Goal: Task Accomplishment & Management: Complete application form

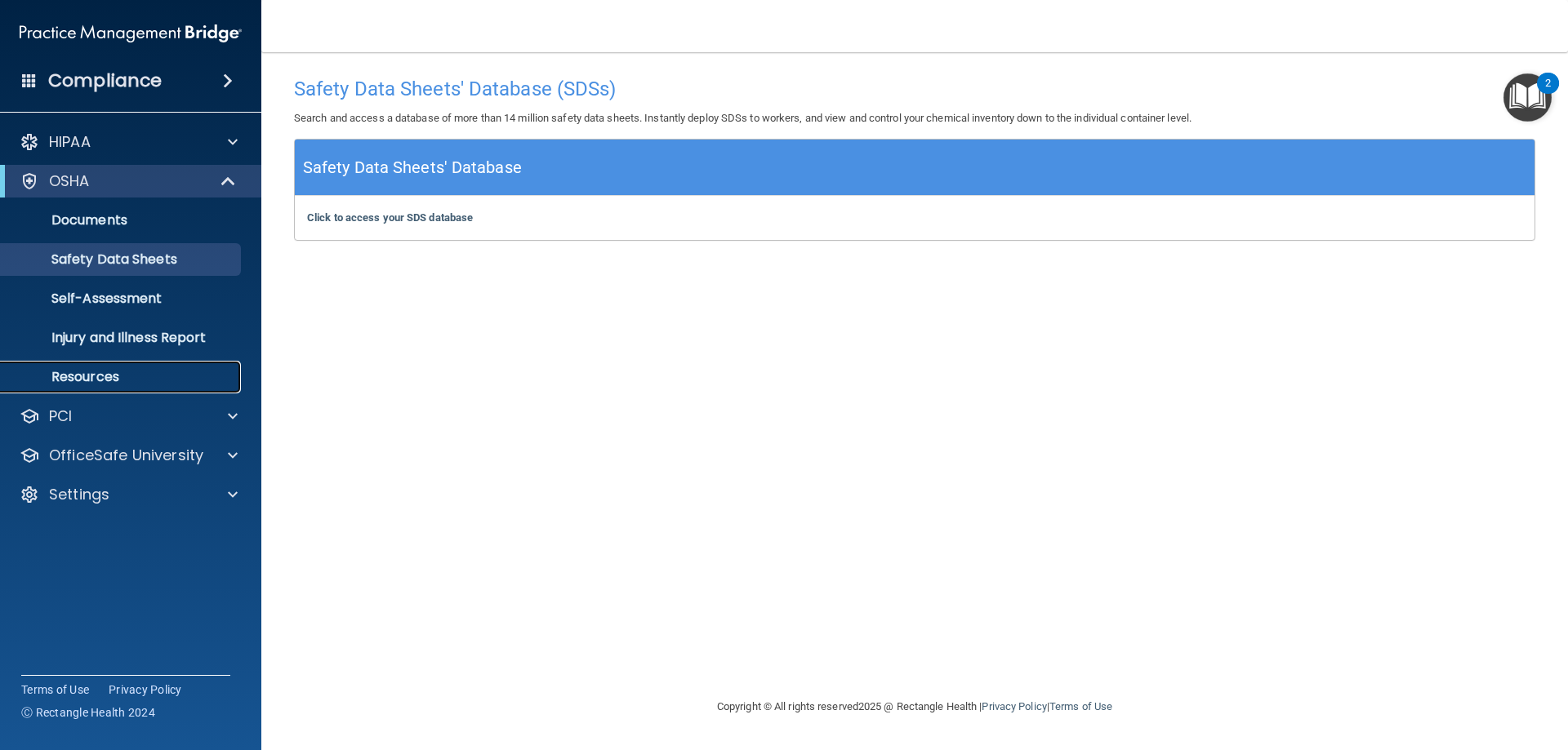
click at [72, 378] on p "Resources" at bounding box center [122, 377] width 223 height 16
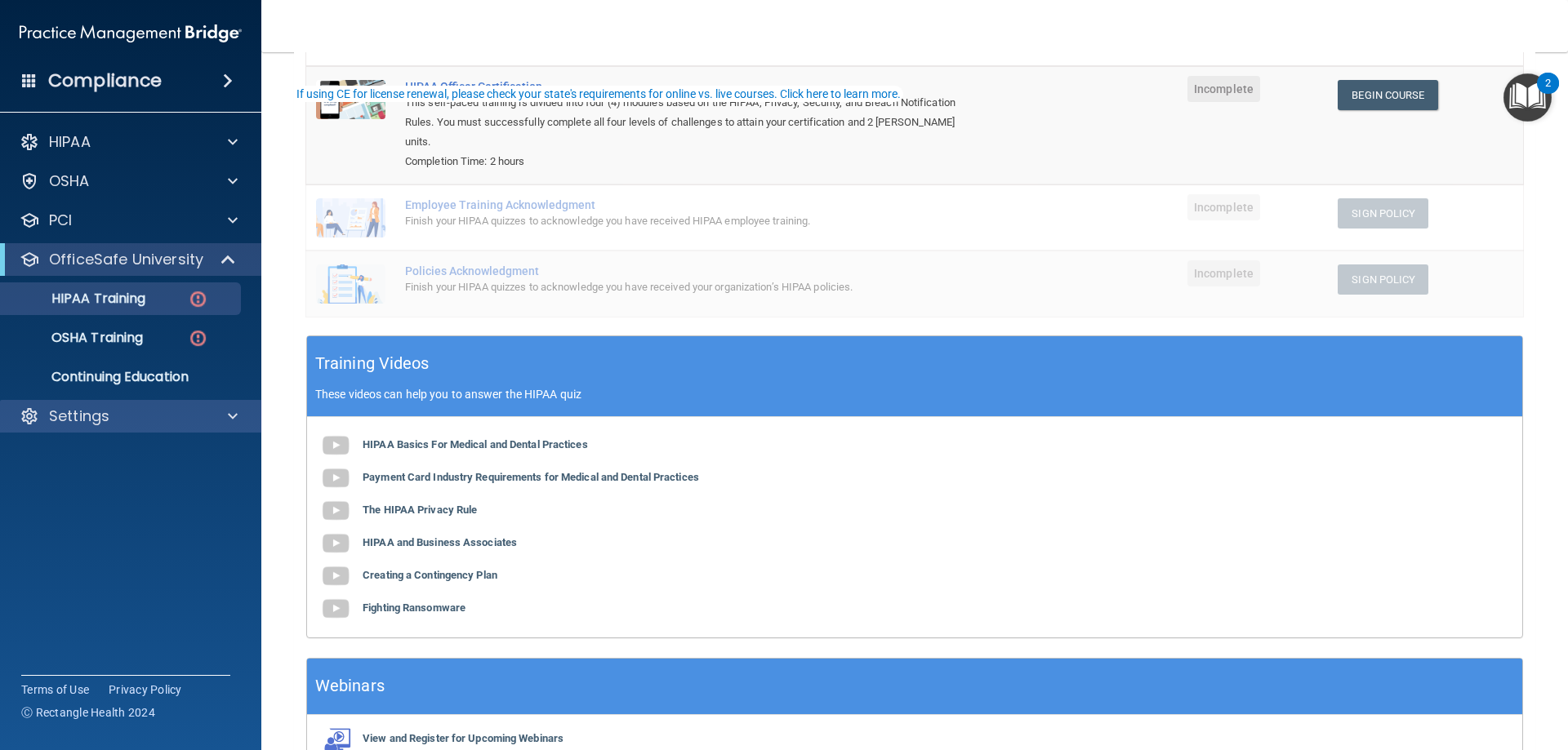
scroll to position [245, 0]
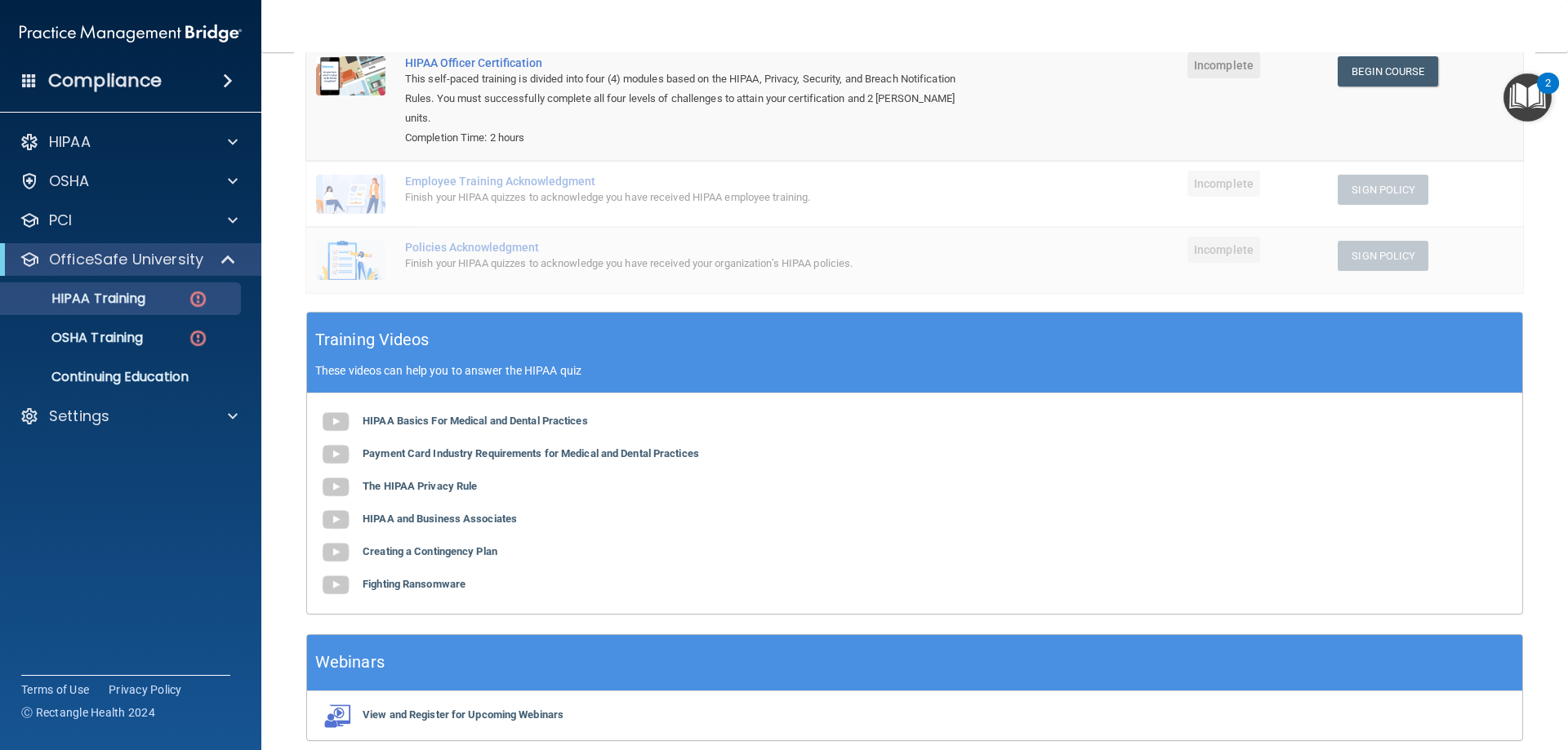
click at [117, 81] on h4 "Compliance" at bounding box center [105, 81] width 114 height 23
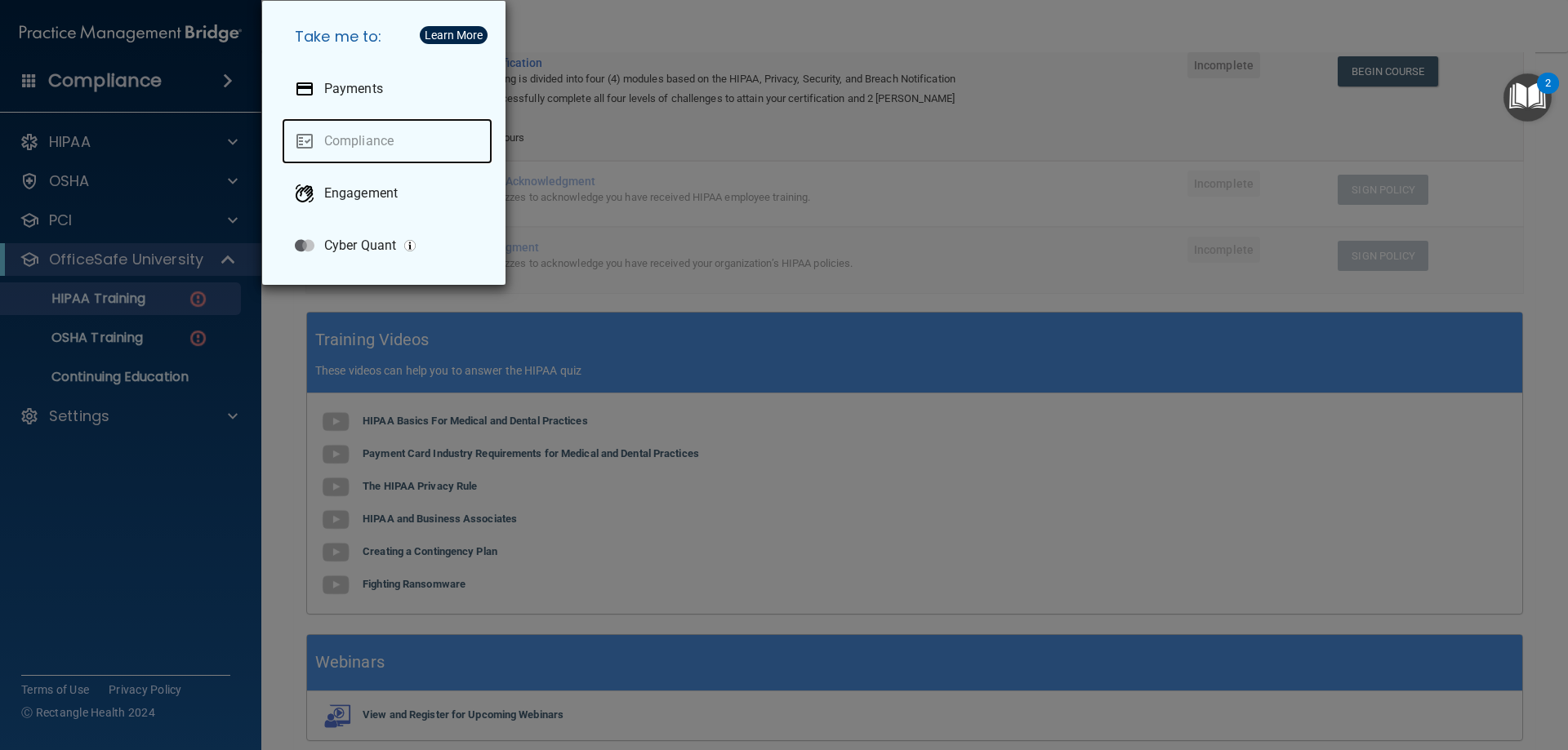
click at [366, 143] on link "Compliance" at bounding box center [387, 142] width 211 height 46
click at [1140, 17] on div "Take me to: Payments Compliance Engagement Cyber Quant" at bounding box center [784, 375] width 1568 height 750
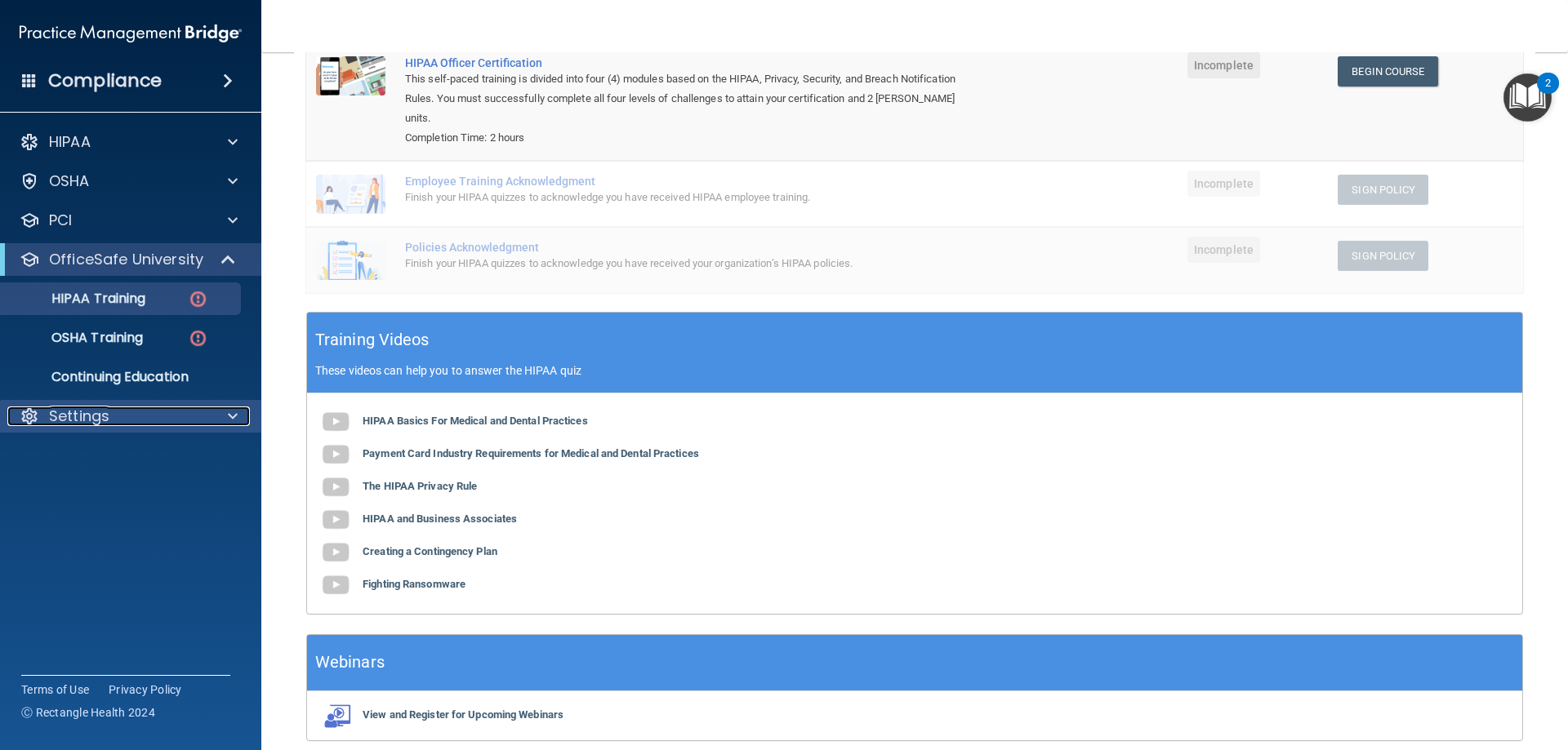
click at [79, 412] on p "Settings" at bounding box center [78, 417] width 60 height 20
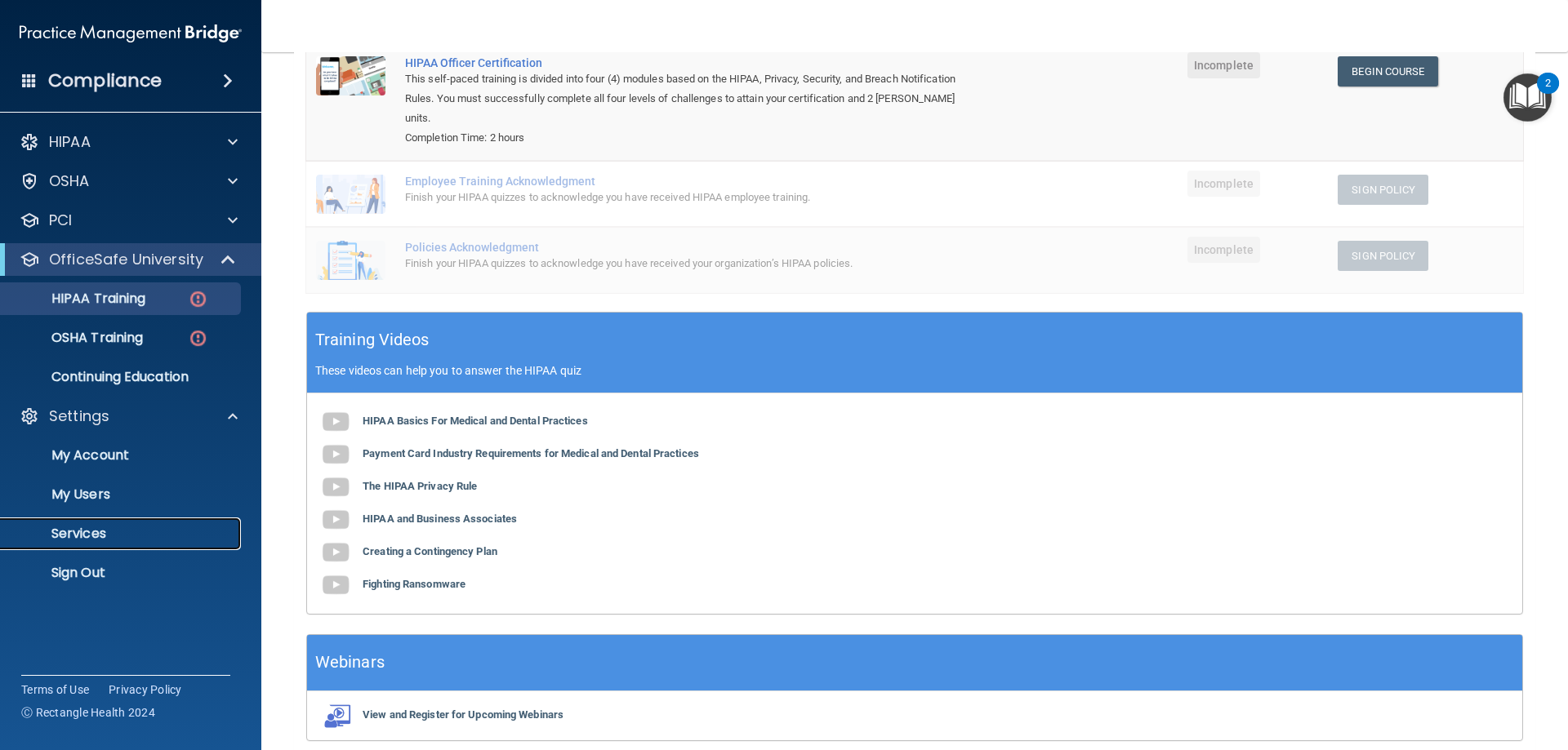
click at [82, 538] on p "Services" at bounding box center [122, 534] width 223 height 16
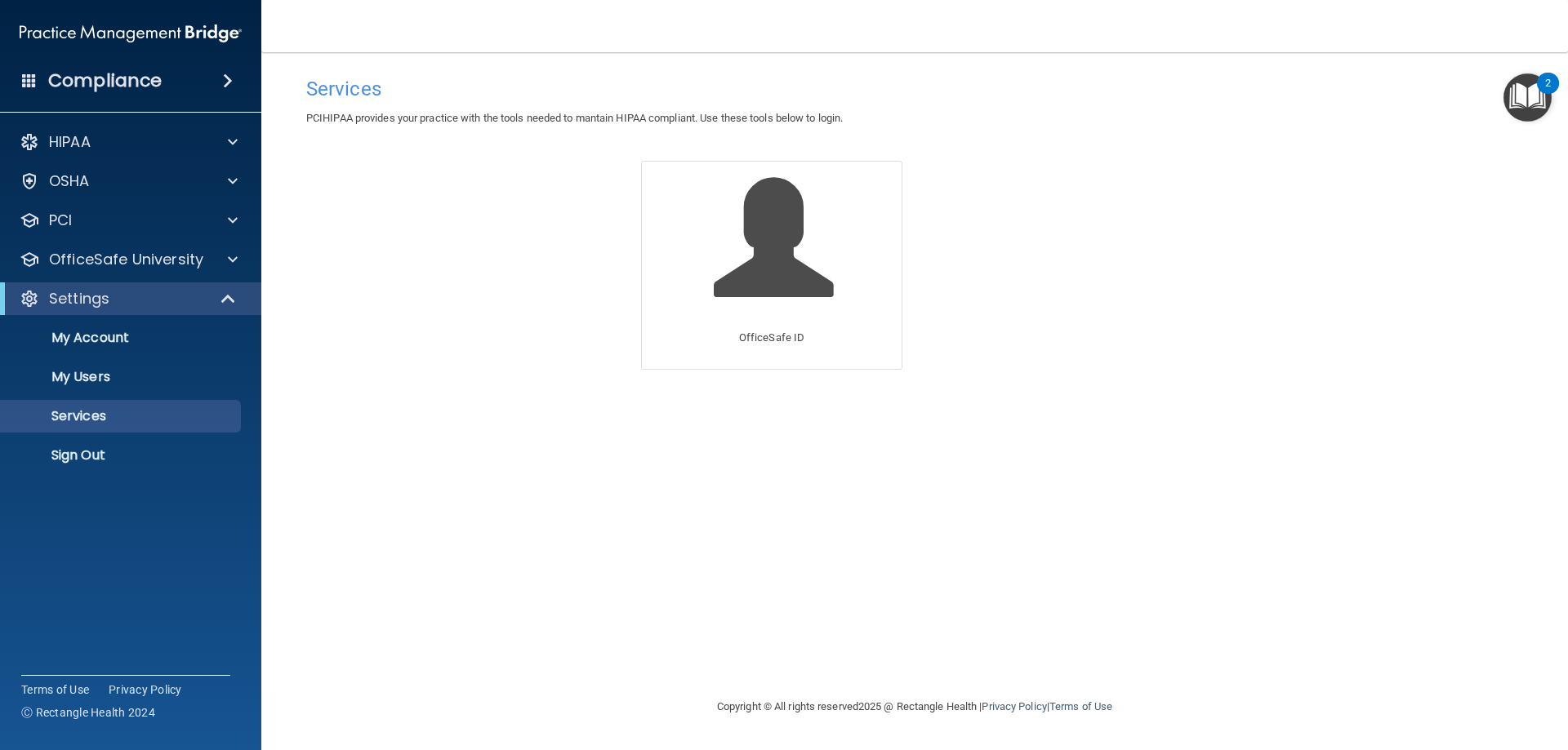
click at [1531, 101] on img "Open Resource Center, 2 new notifications" at bounding box center [1527, 97] width 48 height 48
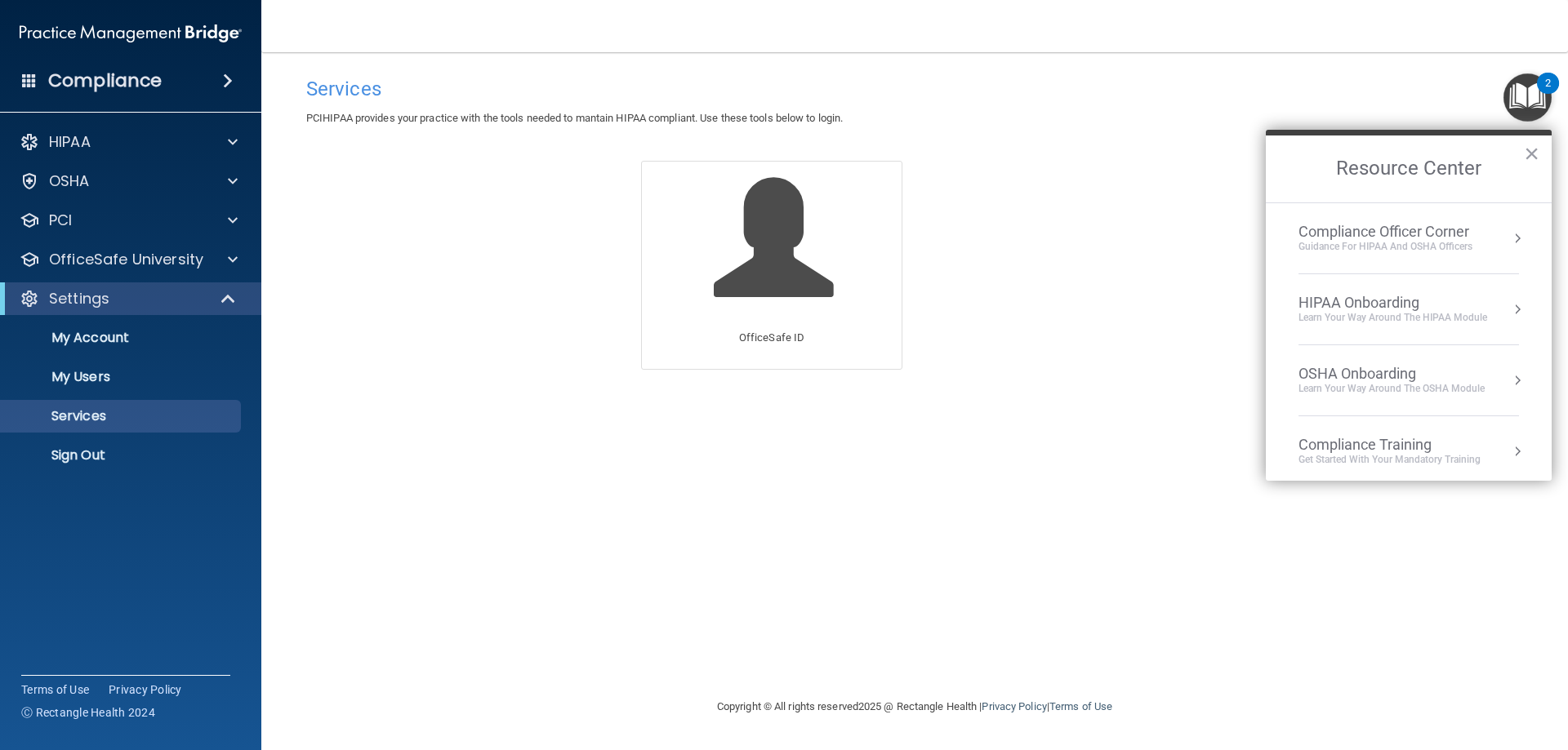
click at [1349, 300] on div "HIPAA Onboarding" at bounding box center [1392, 303] width 189 height 18
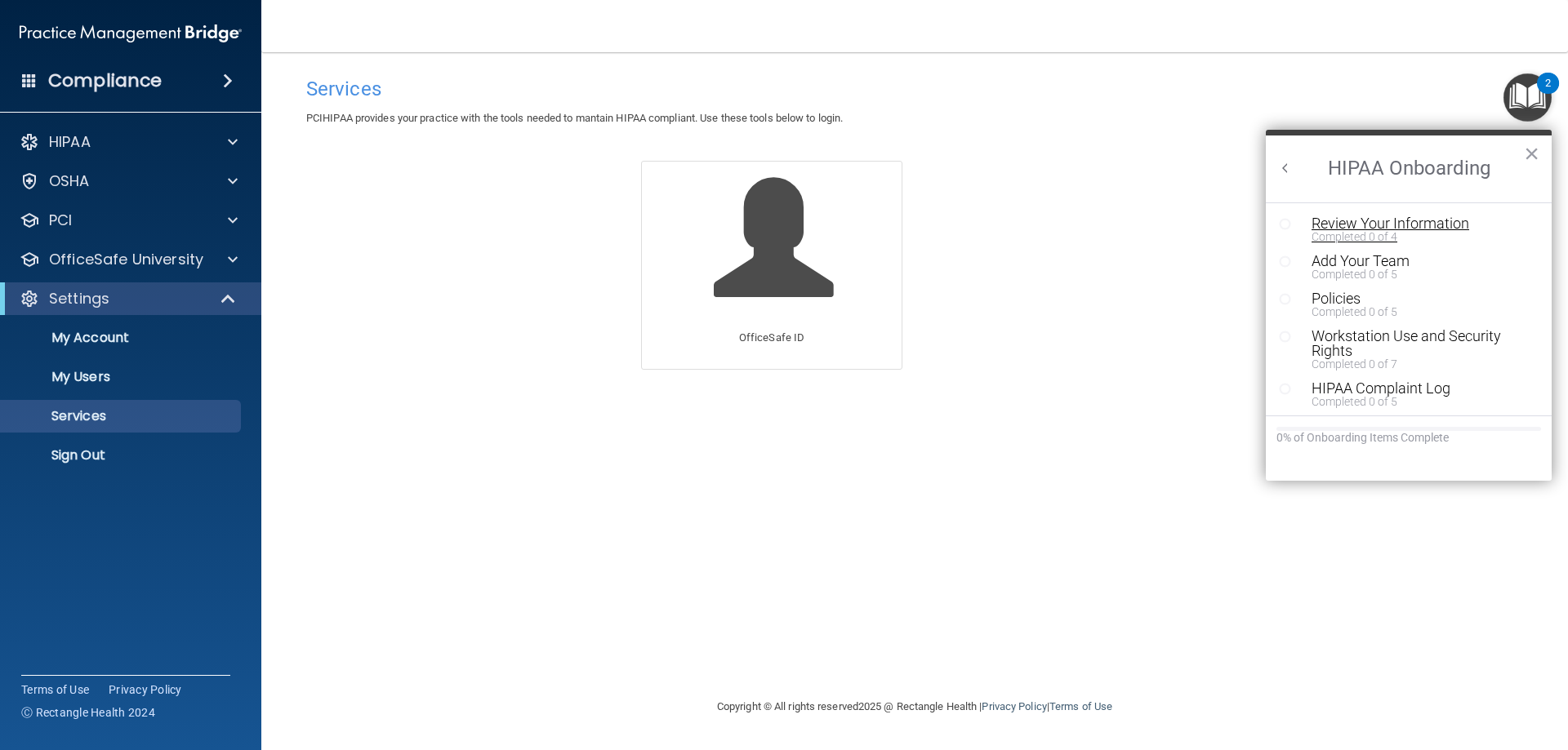
click at [1336, 221] on div "Review Your Information" at bounding box center [1414, 224] width 207 height 15
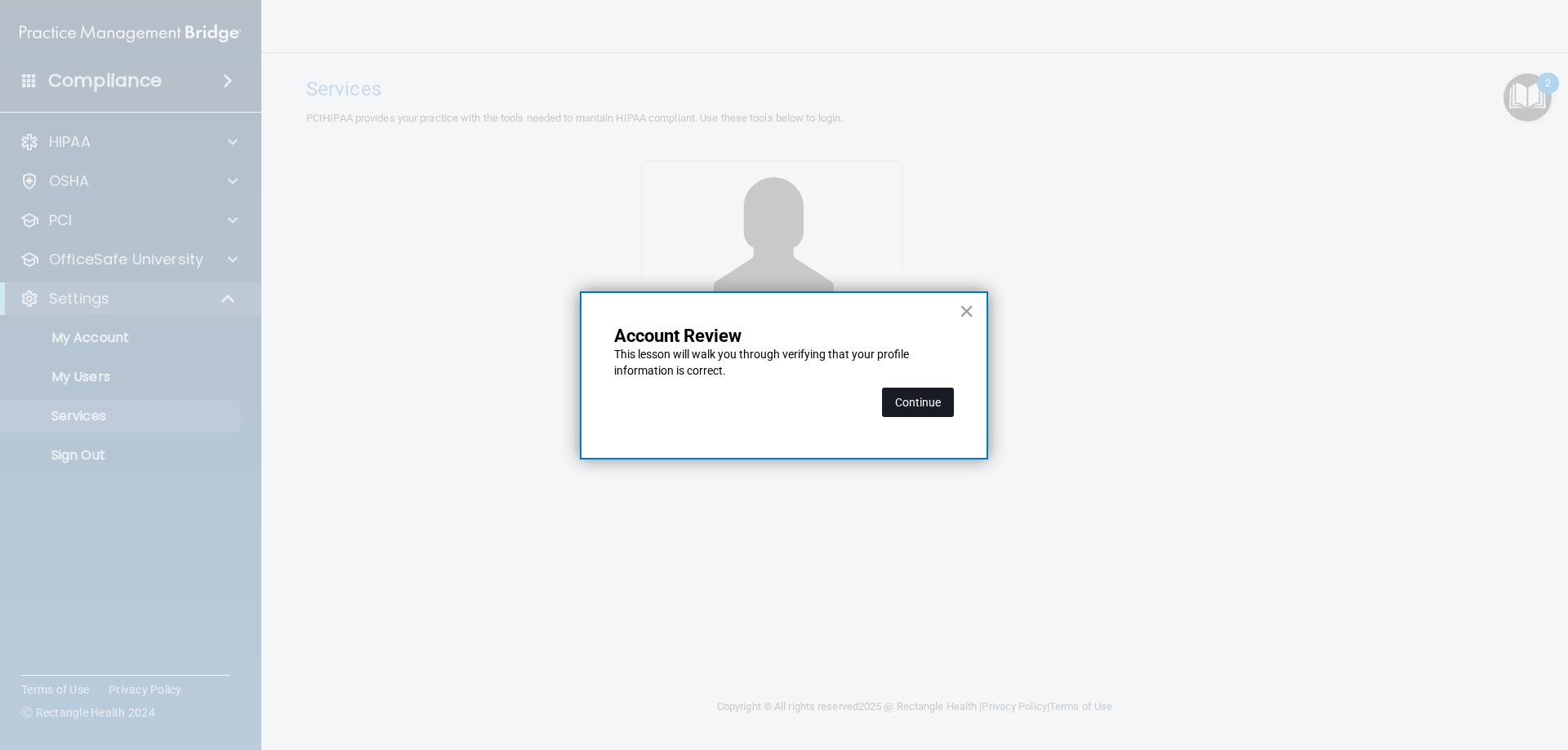
click at [917, 398] on button "Continue" at bounding box center [917, 403] width 72 height 30
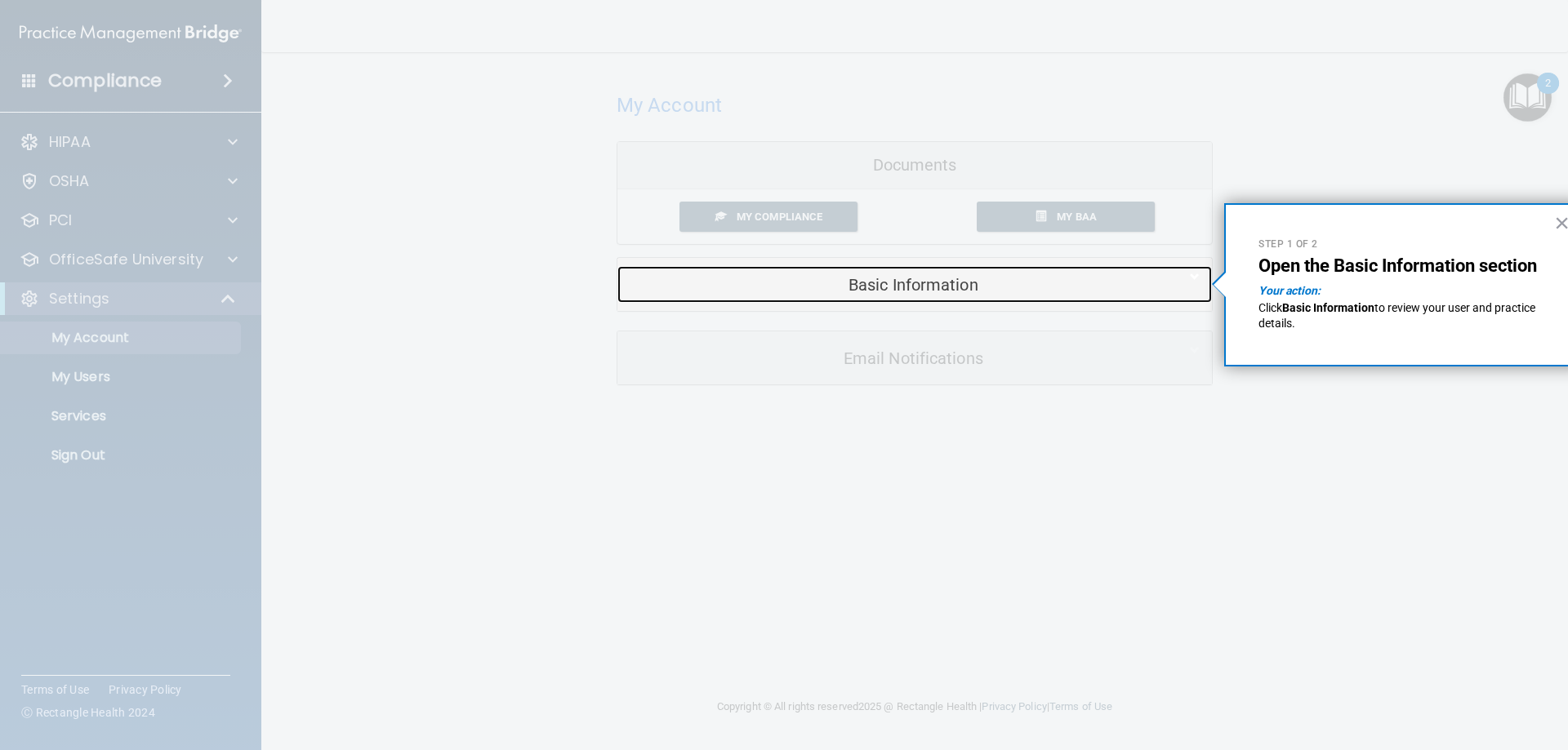
click at [885, 282] on h5 "Basic Information" at bounding box center [889, 285] width 520 height 18
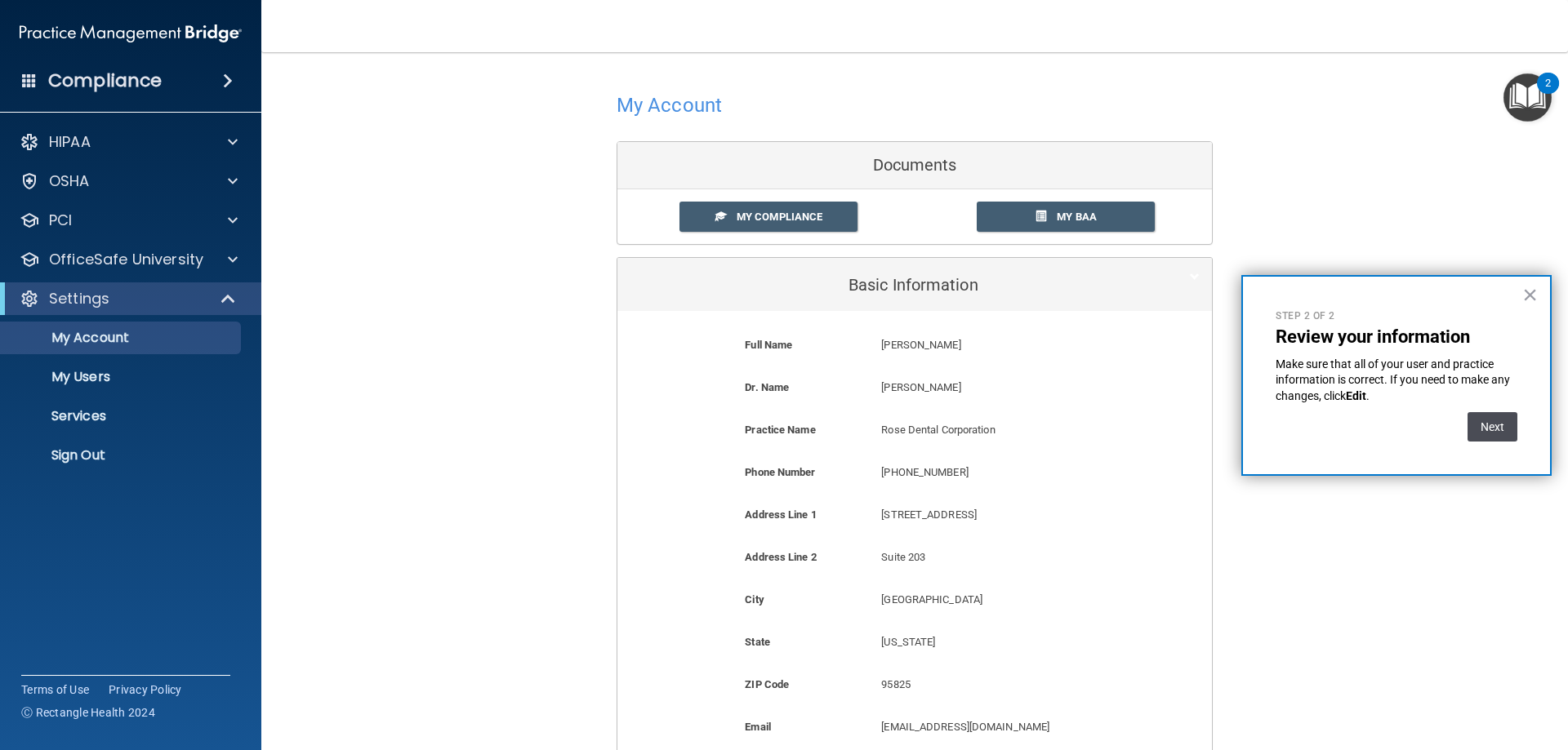
click at [1489, 426] on button "Next" at bounding box center [1492, 427] width 49 height 30
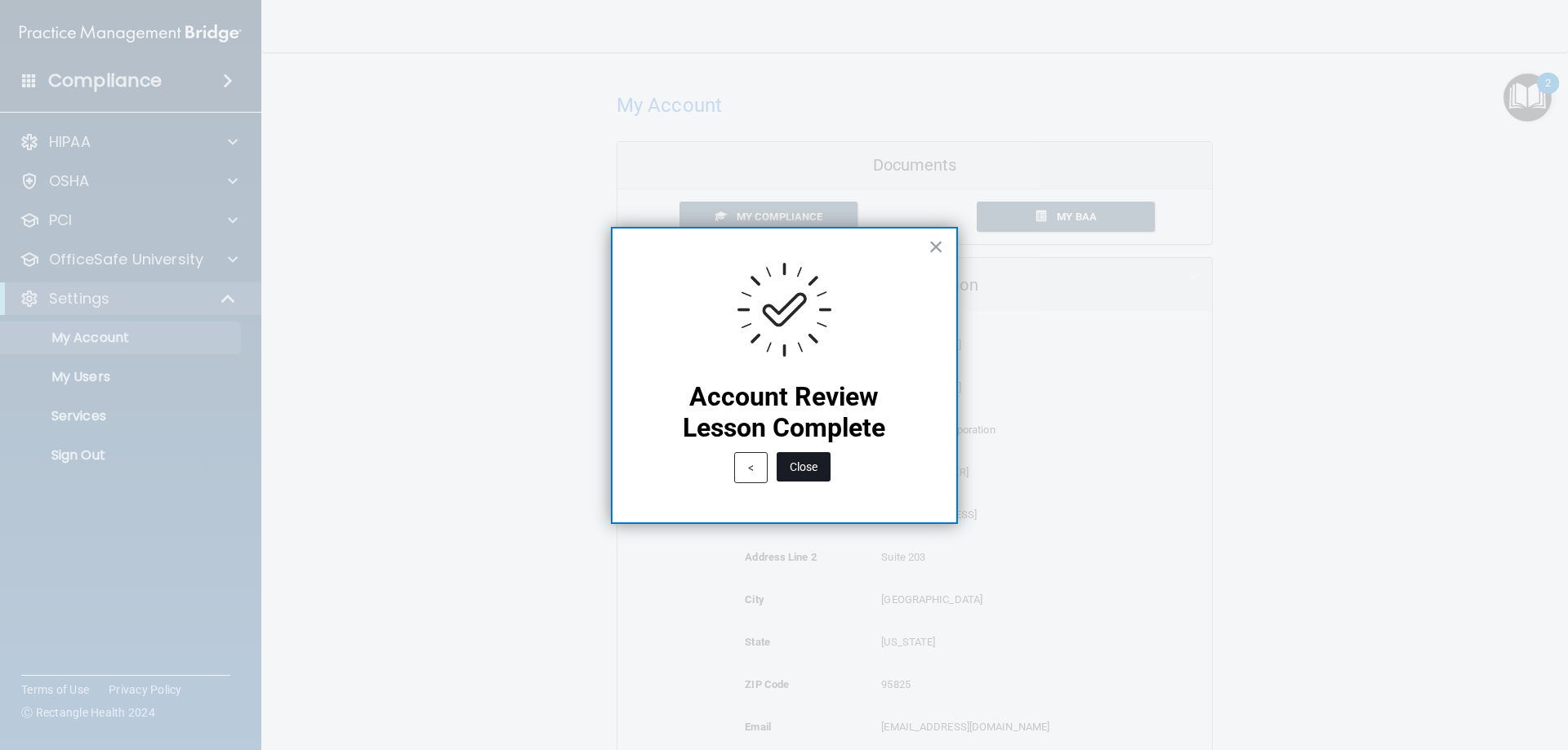
click at [814, 466] on button "Close" at bounding box center [803, 467] width 54 height 30
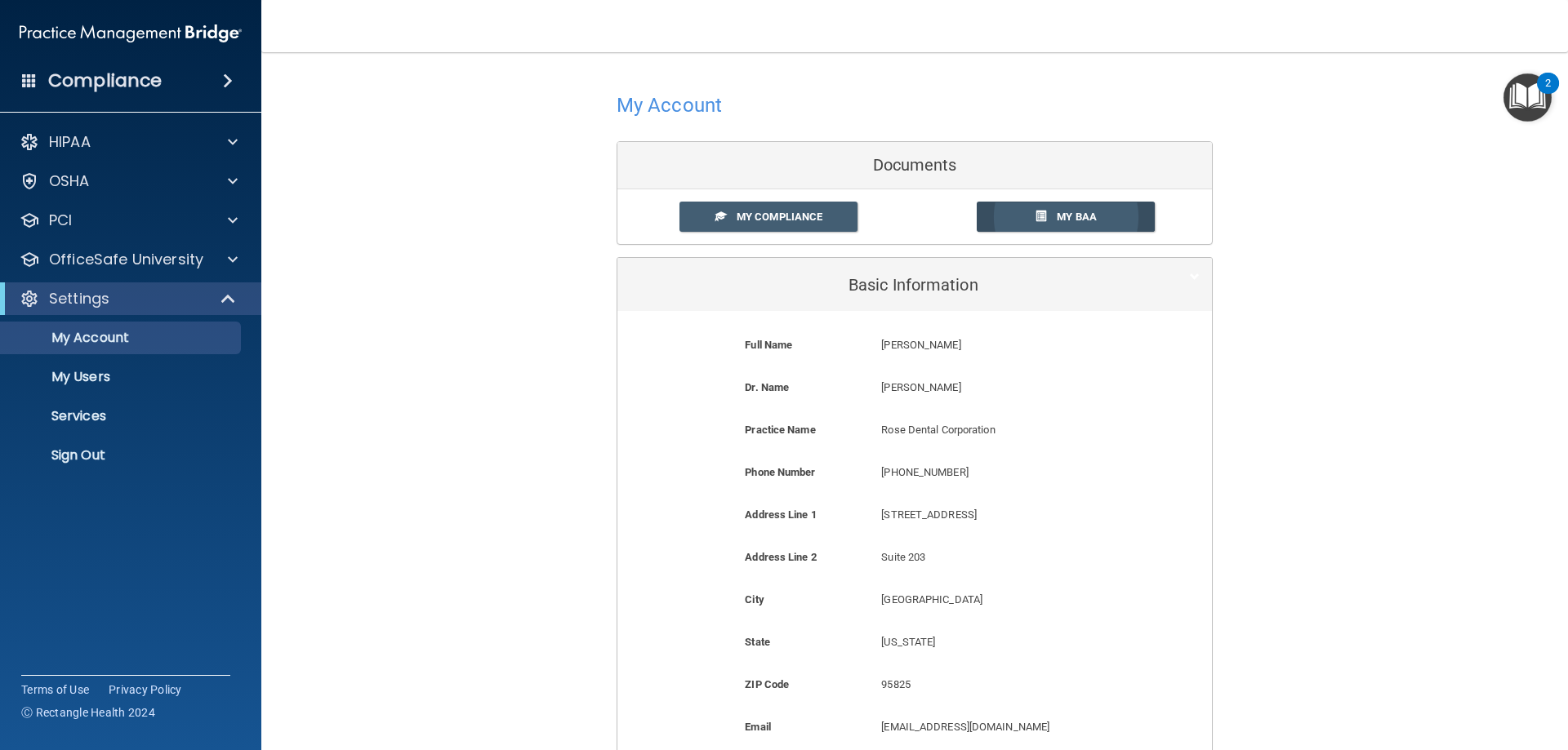
click at [1062, 212] on span "My BAA" at bounding box center [1076, 217] width 40 height 12
click at [765, 215] on span "My Compliance" at bounding box center [779, 217] width 86 height 12
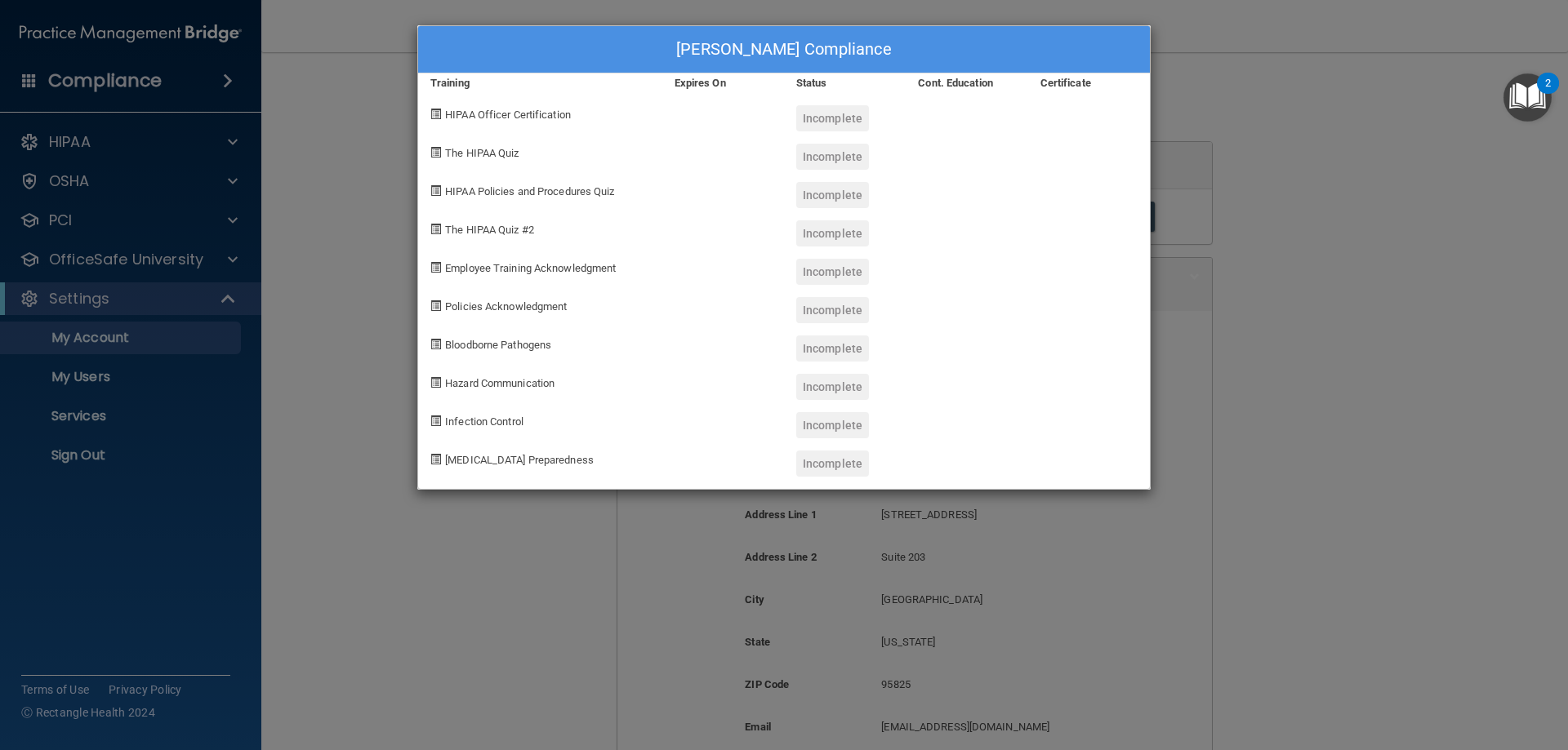
click at [1480, 232] on div "Tammara Kropp's Compliance Training Expires On Status Cont. Education Certifica…" at bounding box center [784, 375] width 1568 height 750
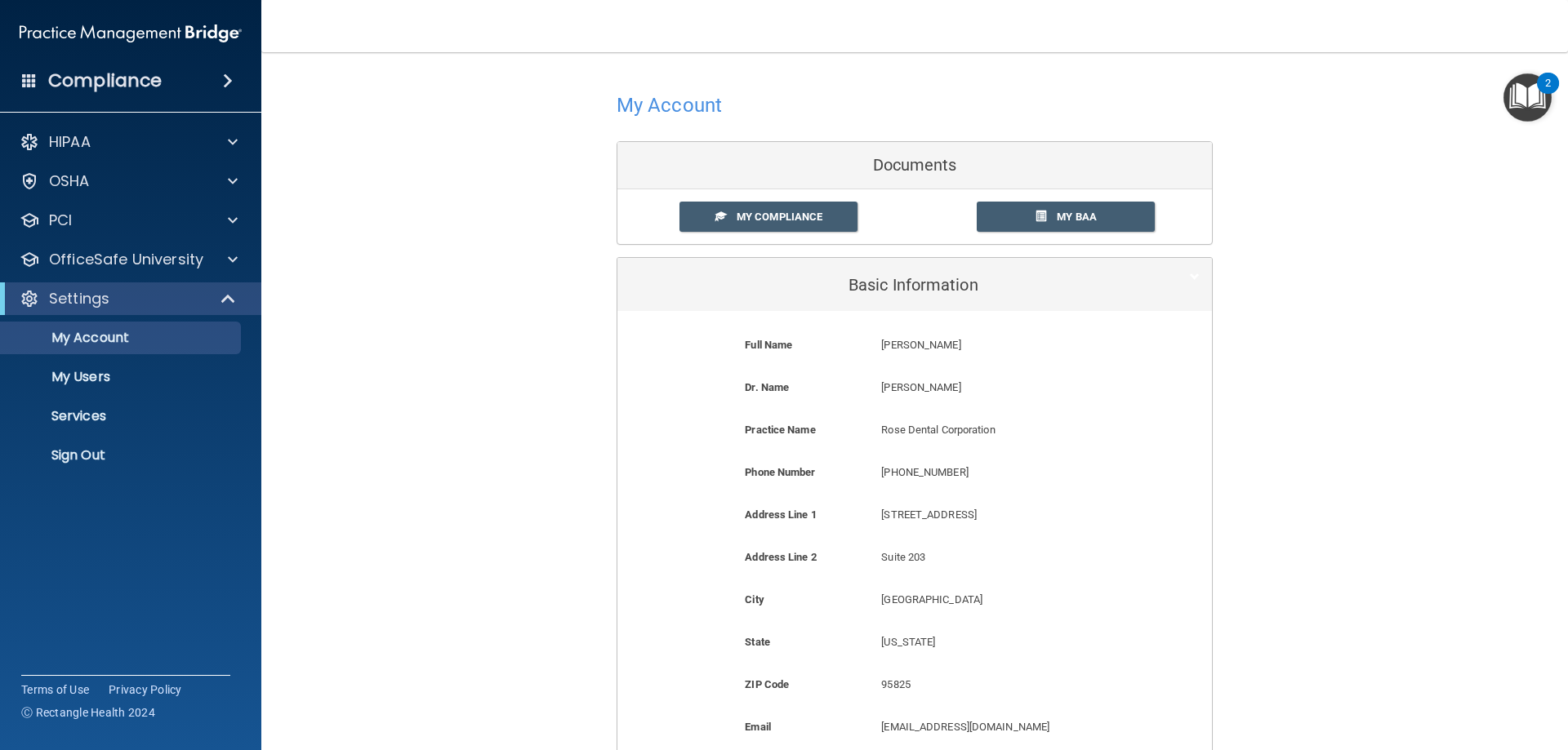
click at [1524, 93] on img "Open Resource Center, 2 new notifications" at bounding box center [1527, 97] width 48 height 48
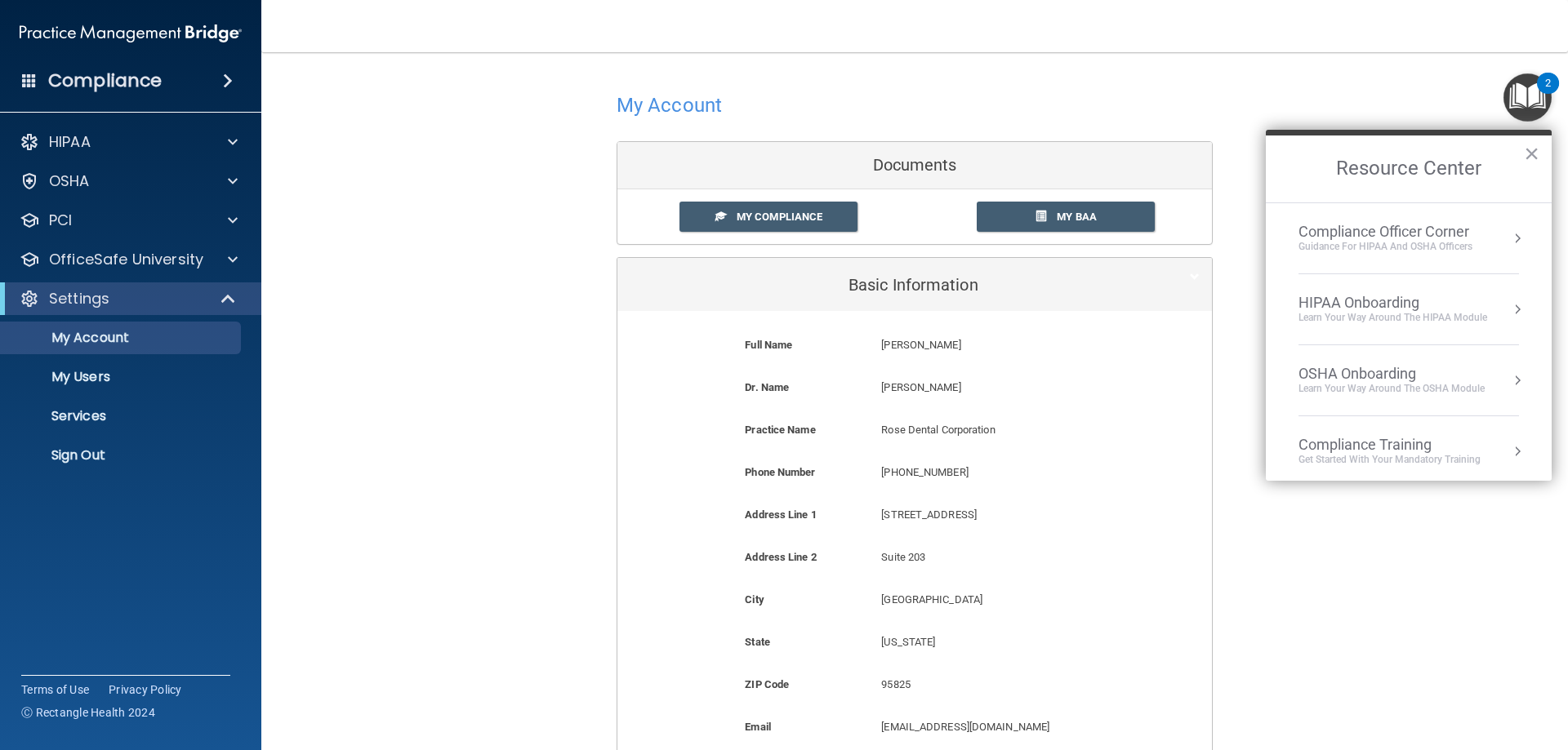
click at [1351, 296] on div "HIPAA Onboarding" at bounding box center [1392, 303] width 189 height 18
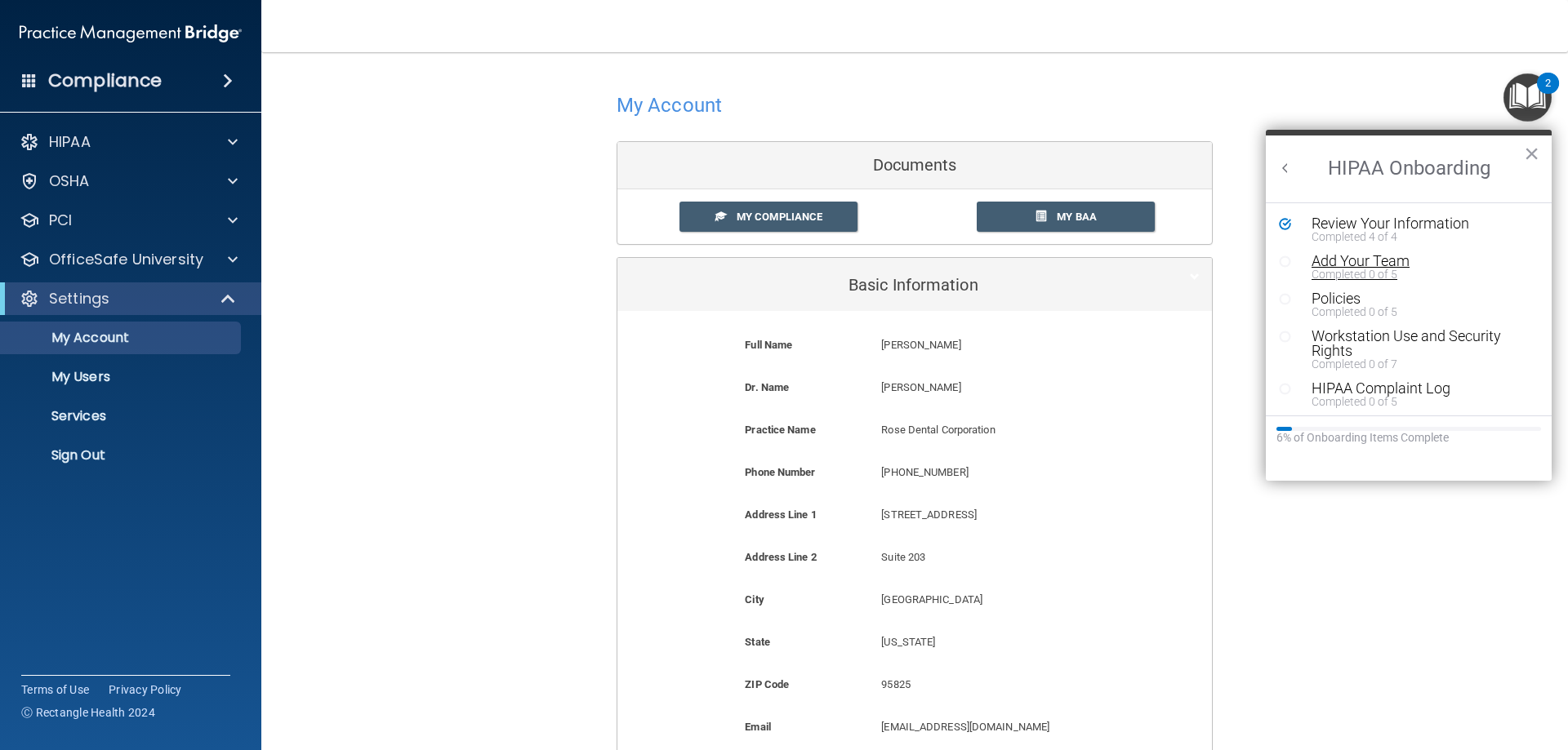
click at [1331, 260] on div "Add Your Team" at bounding box center [1414, 261] width 207 height 15
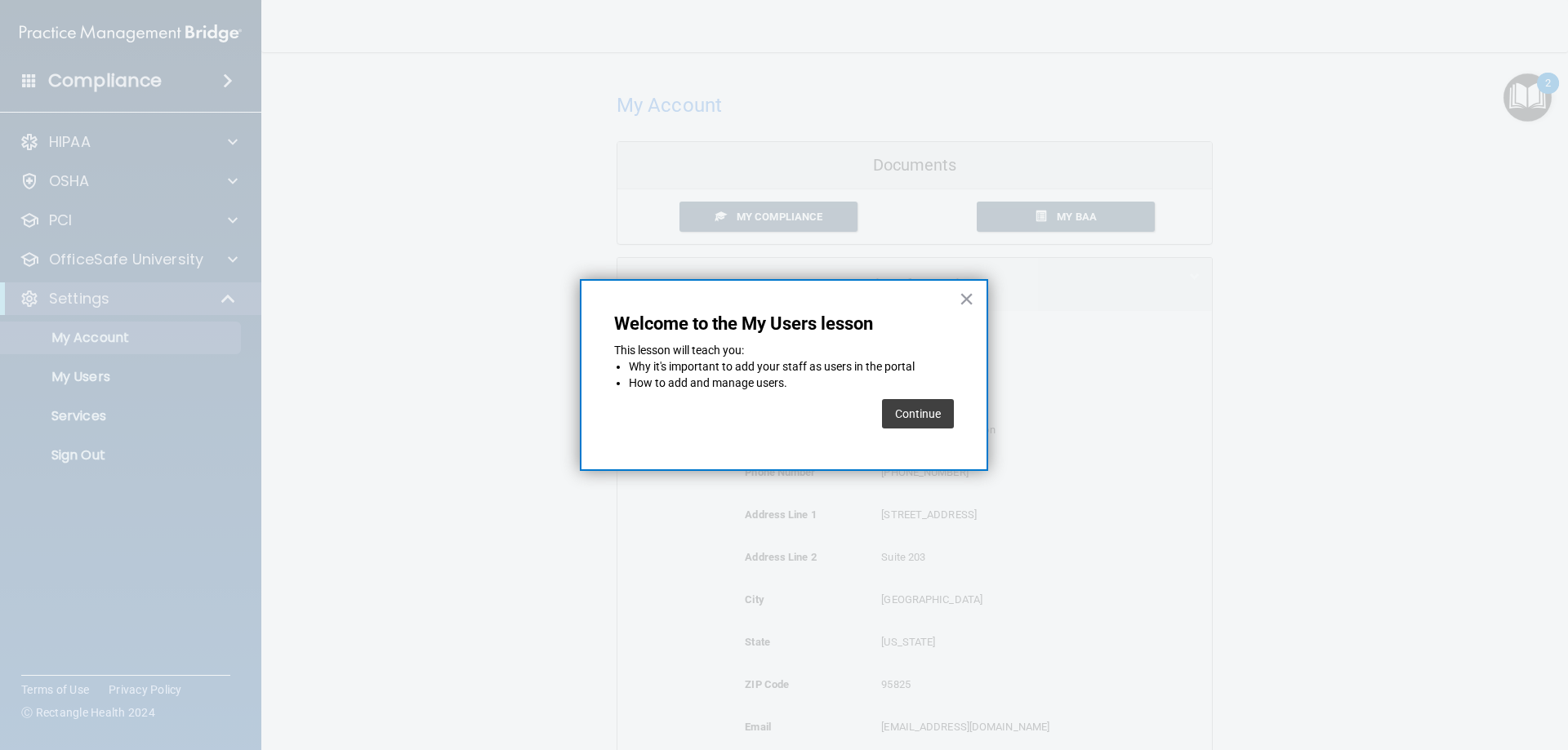
click at [906, 406] on button "Continue" at bounding box center [917, 414] width 72 height 30
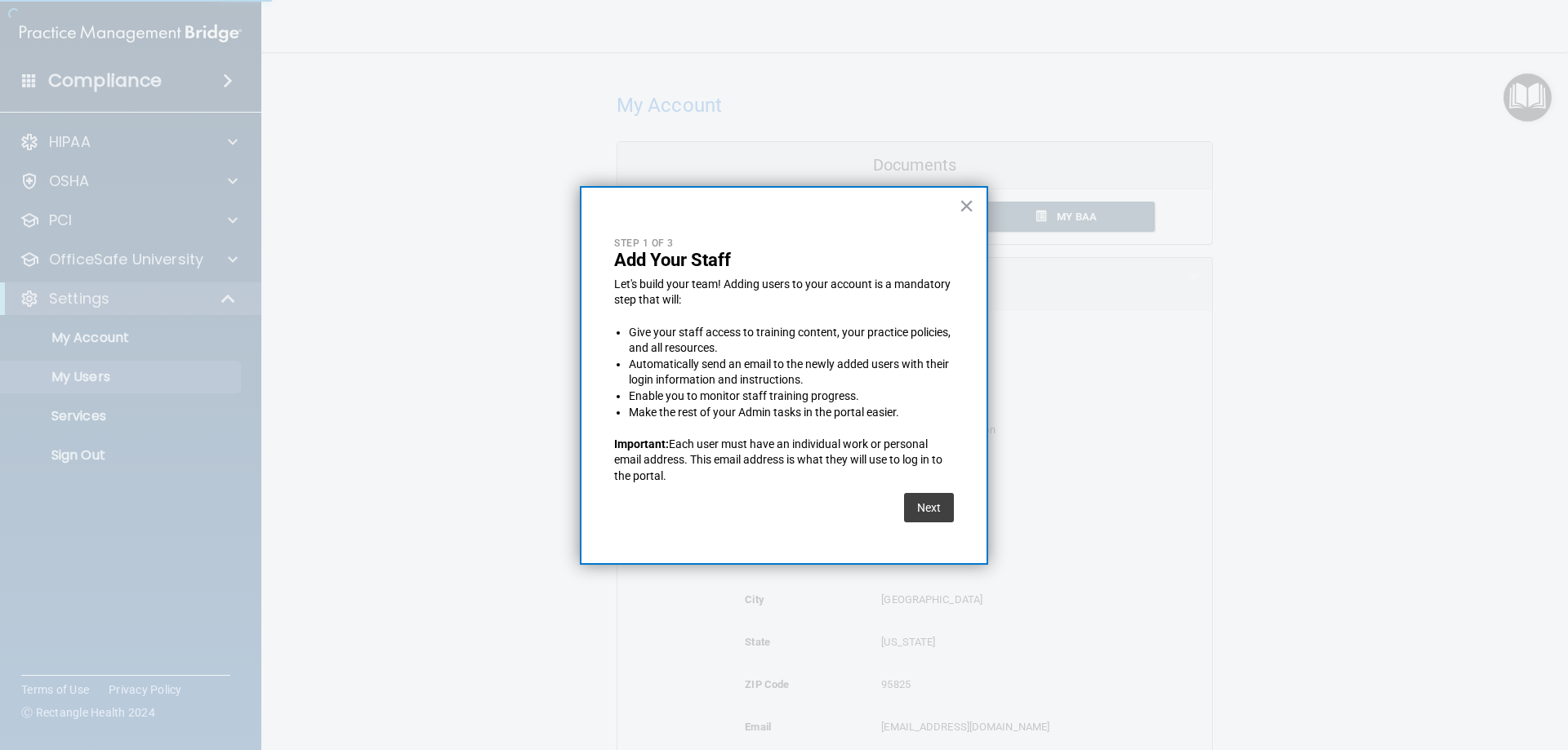
select select "20"
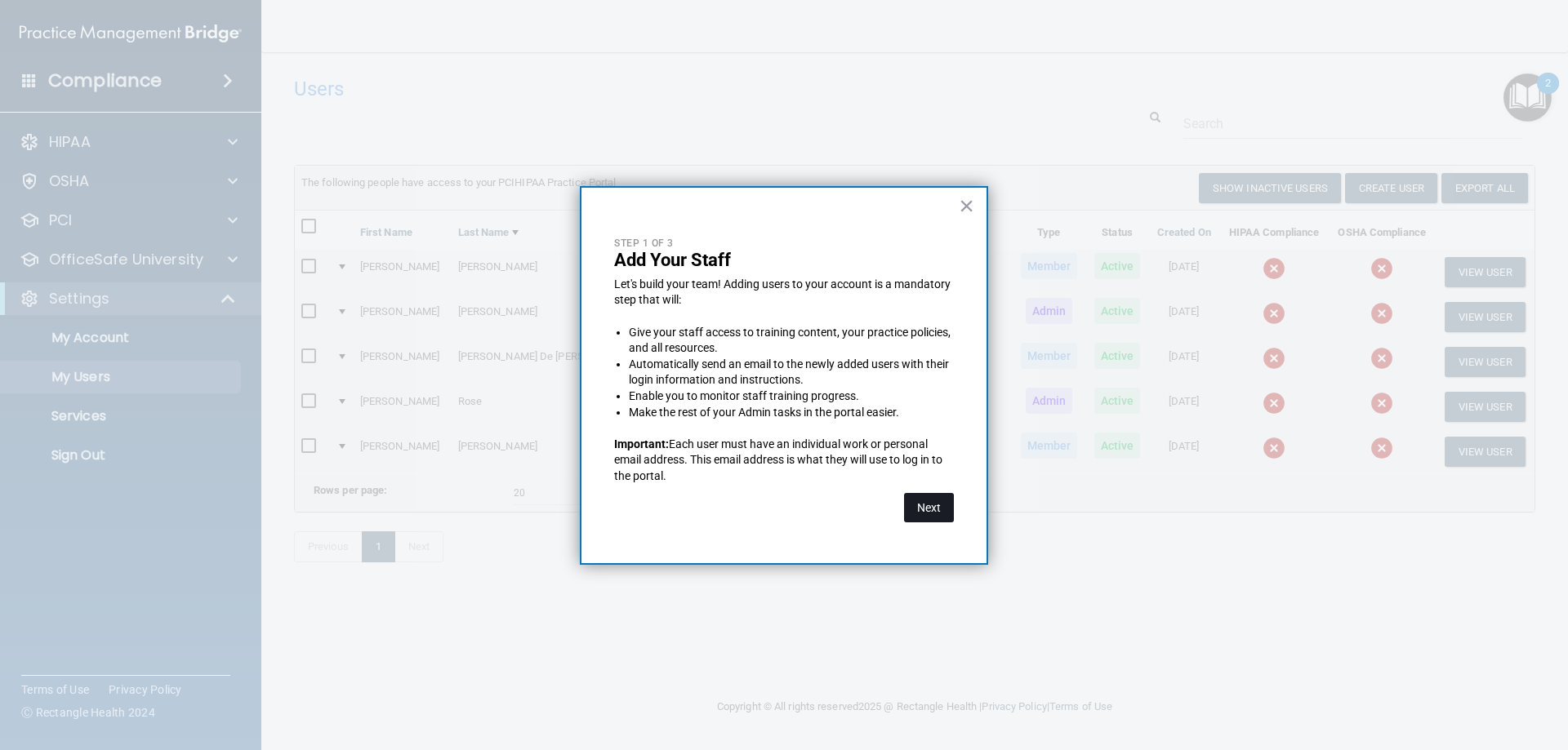
click at [929, 504] on button "Next" at bounding box center [929, 508] width 49 height 30
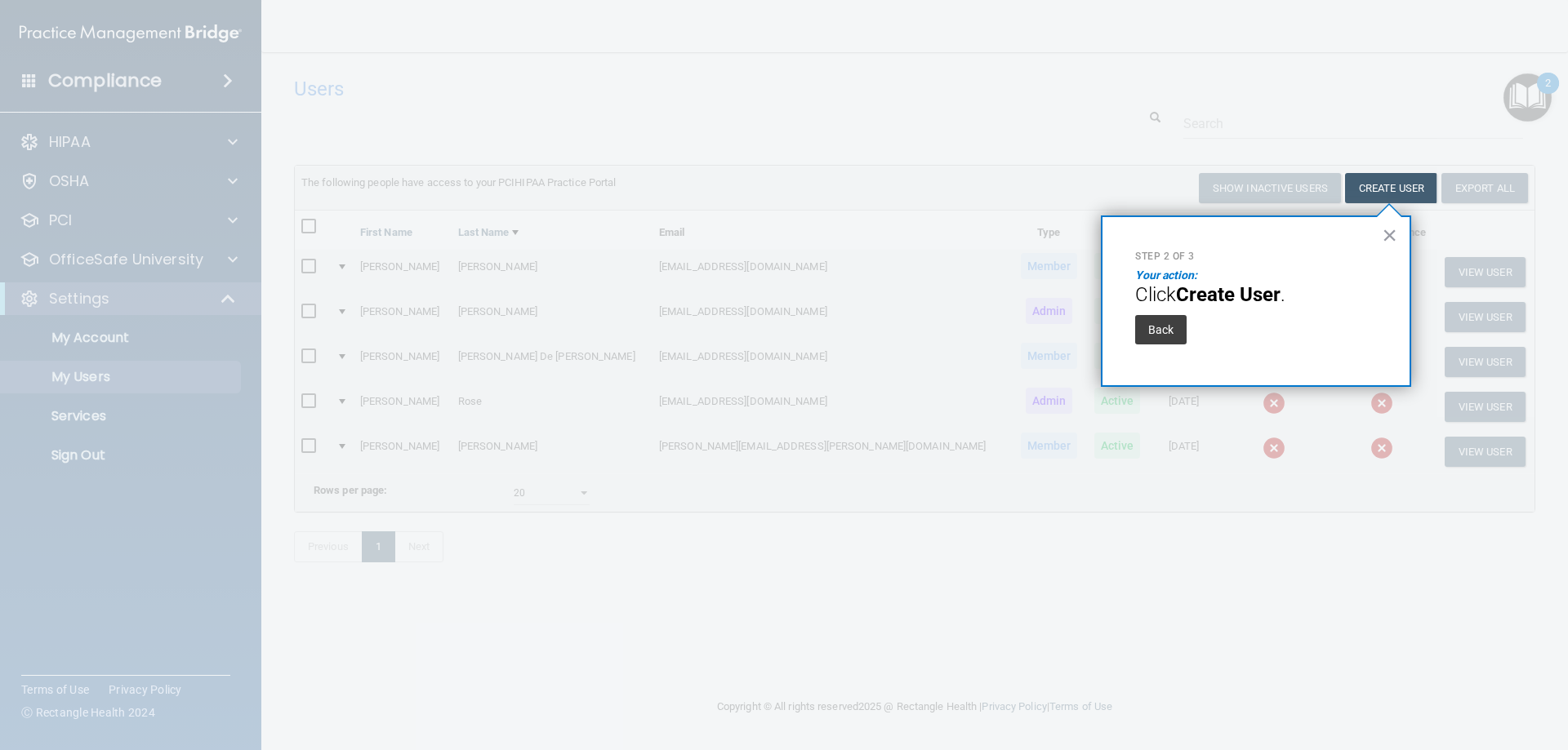
drag, startPoint x: 1153, startPoint y: 328, endPoint x: 1359, endPoint y: 252, distance: 219.6
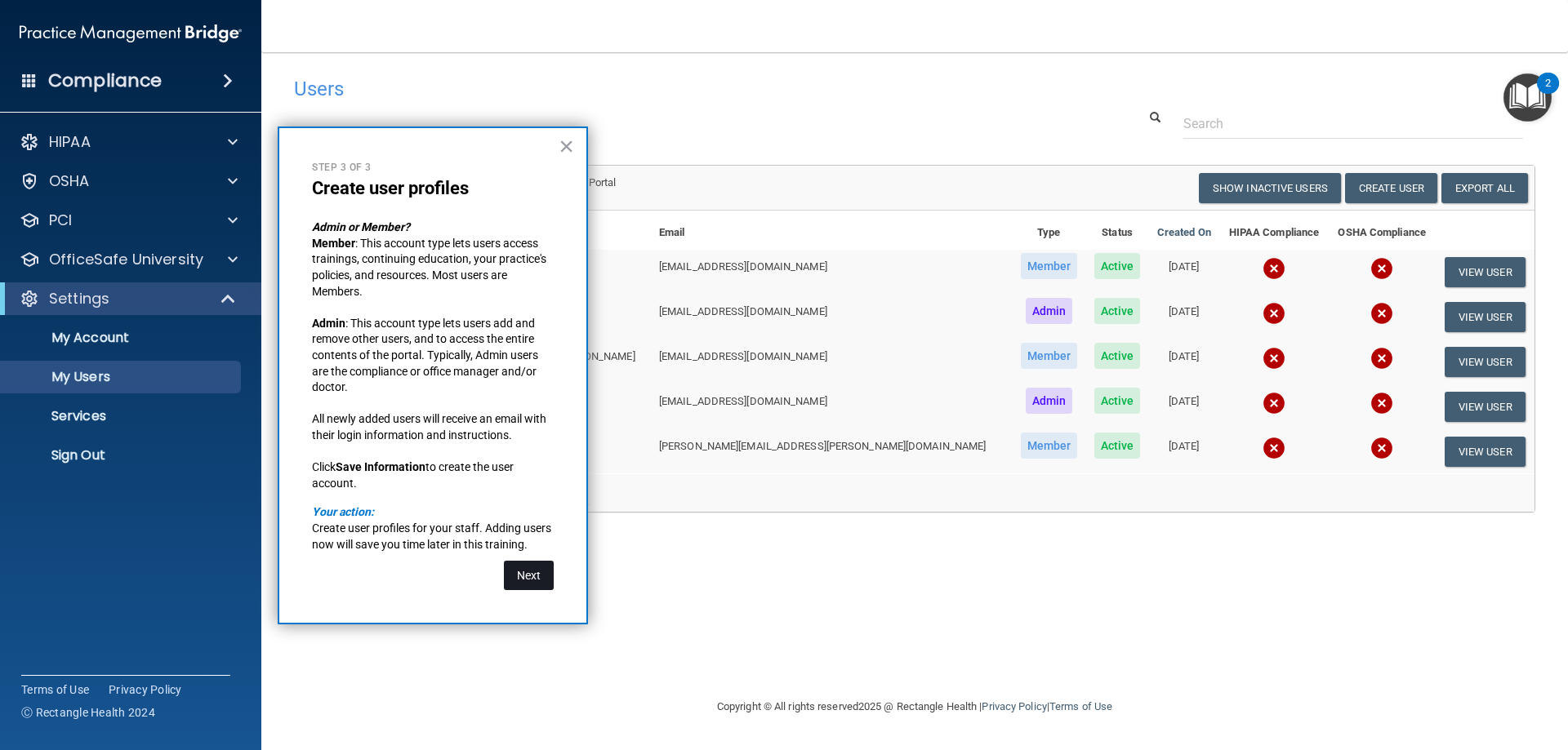
click at [521, 575] on button "Next" at bounding box center [529, 575] width 49 height 30
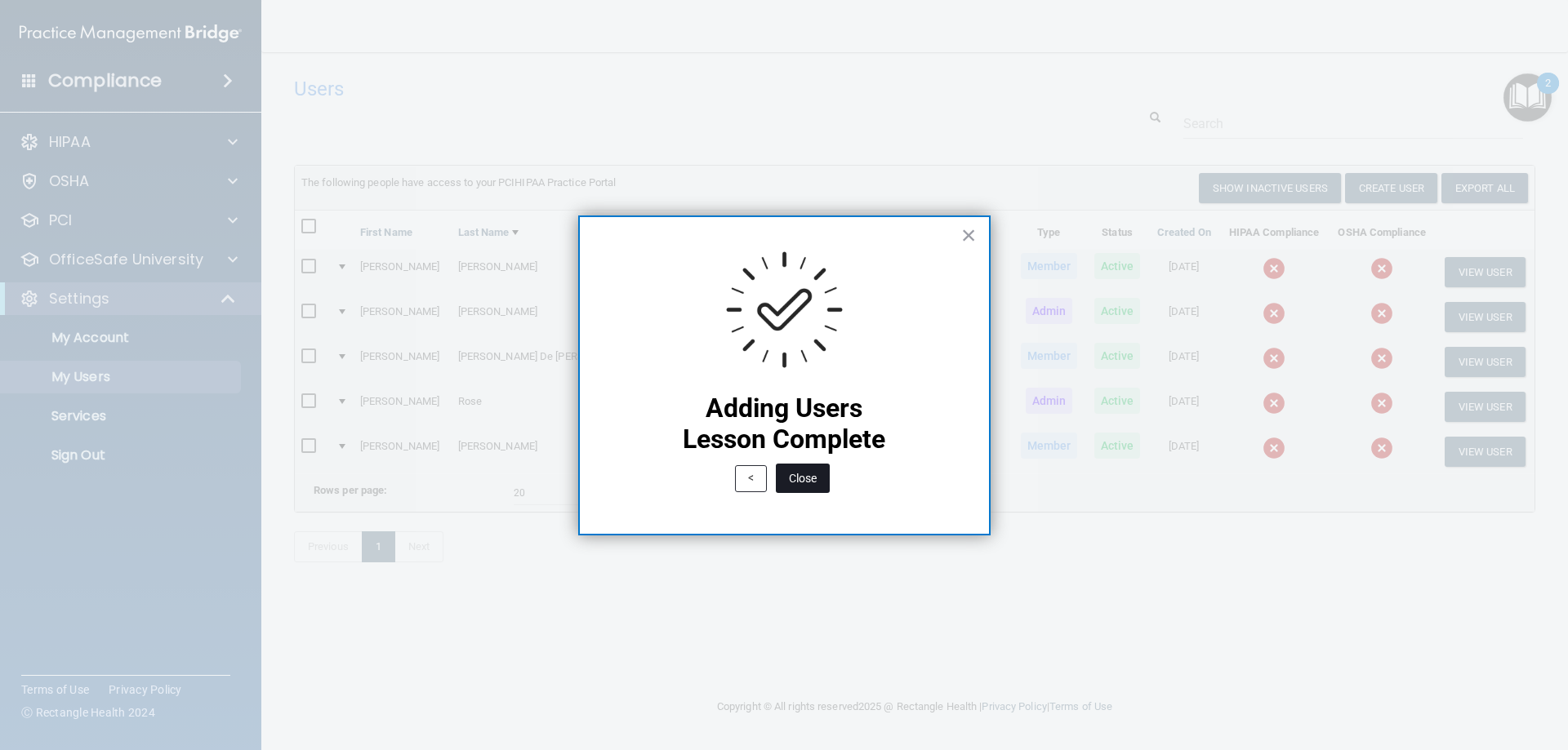
click at [803, 475] on button "Close" at bounding box center [802, 478] width 54 height 30
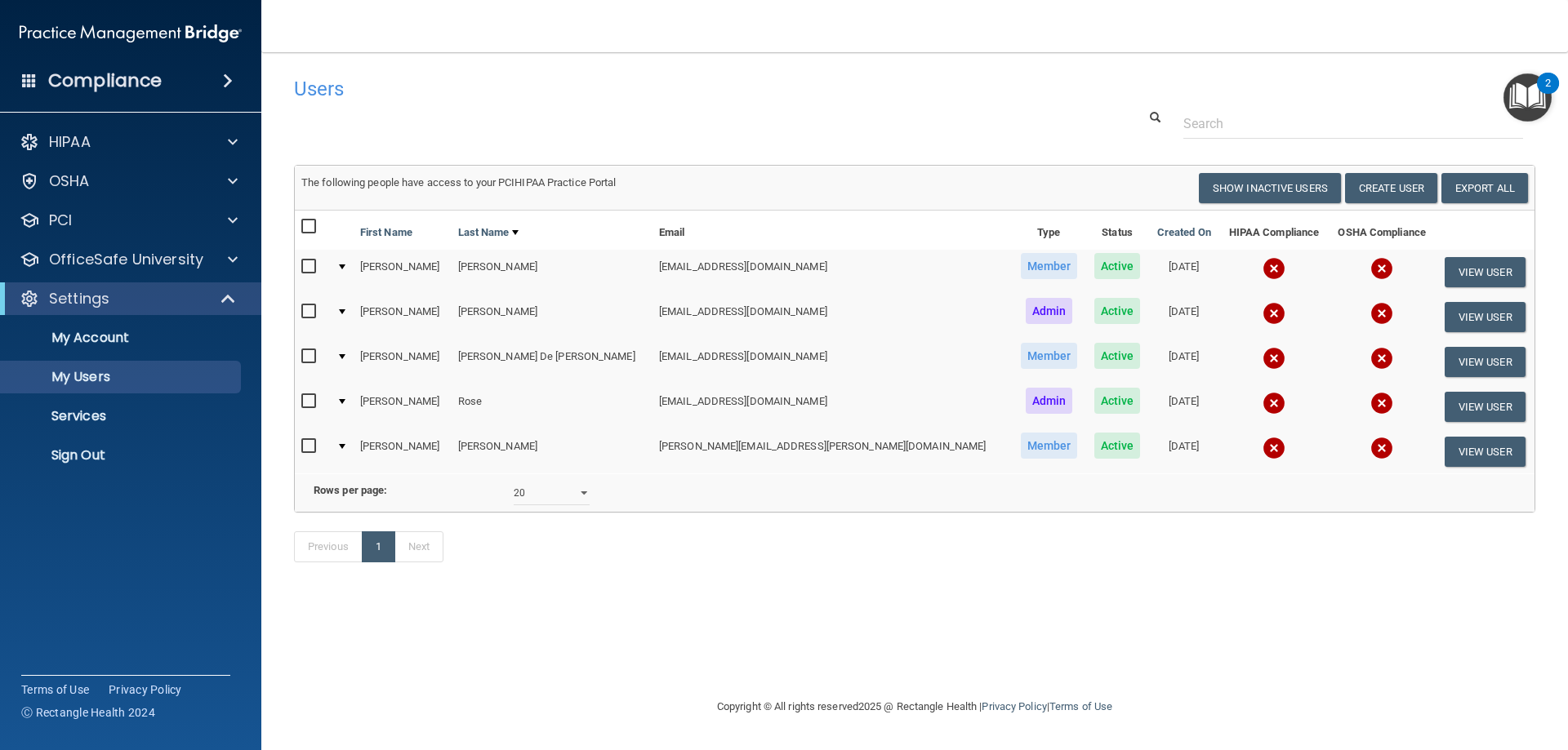
click at [1535, 91] on img "Open Resource Center, 2 new notifications" at bounding box center [1527, 97] width 48 height 48
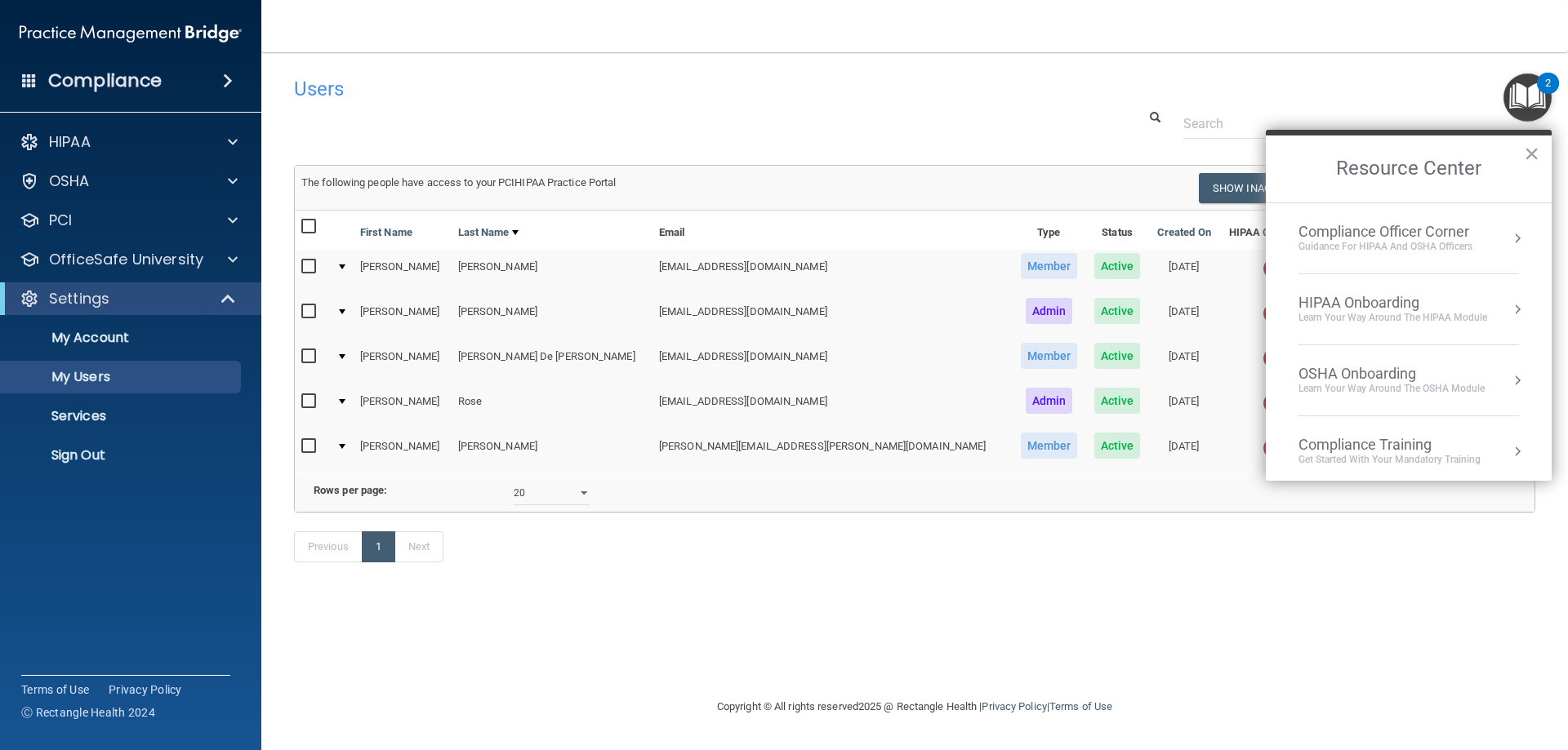
click at [1329, 302] on div "HIPAA Onboarding" at bounding box center [1392, 303] width 189 height 18
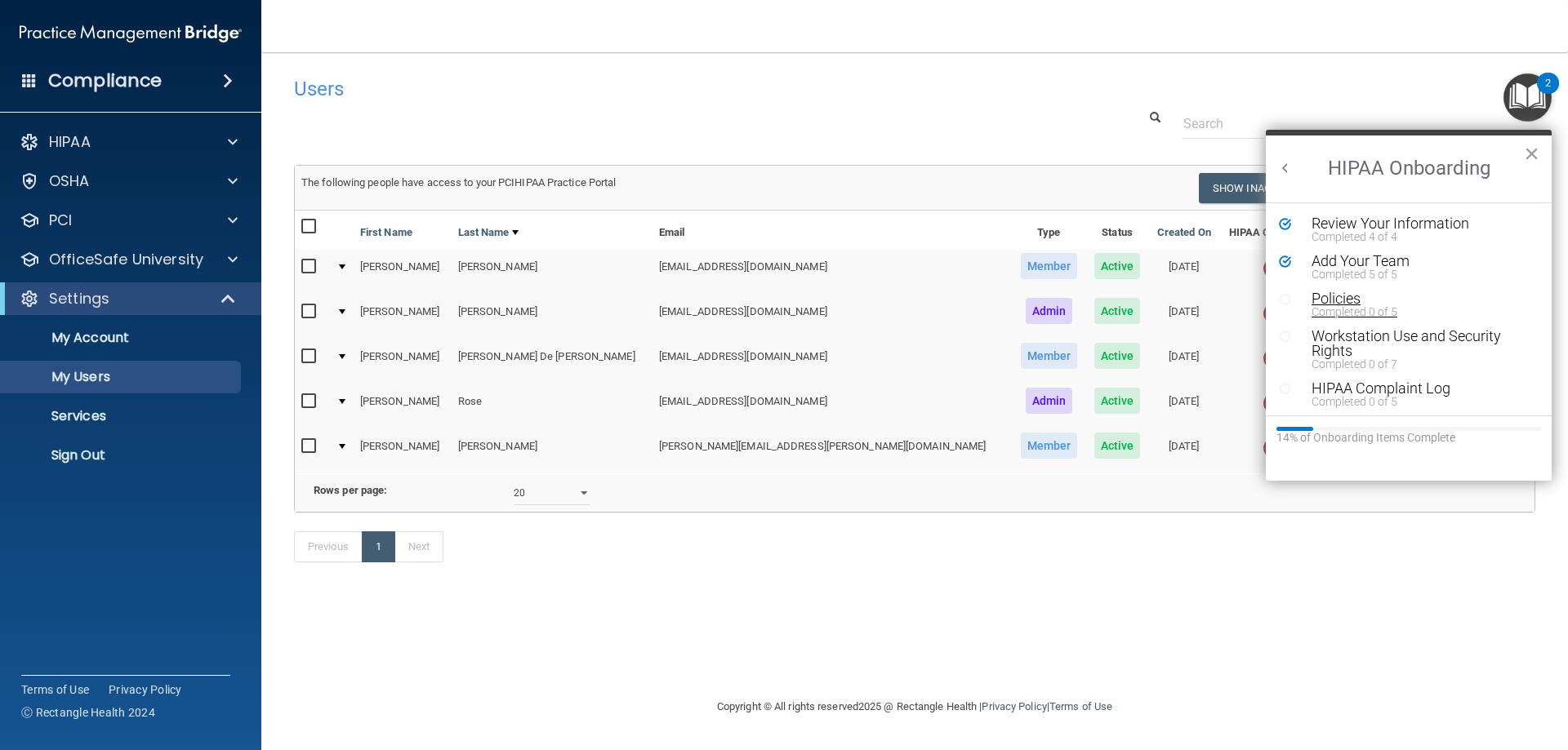
click at [1337, 296] on div "Policies" at bounding box center [1414, 299] width 207 height 15
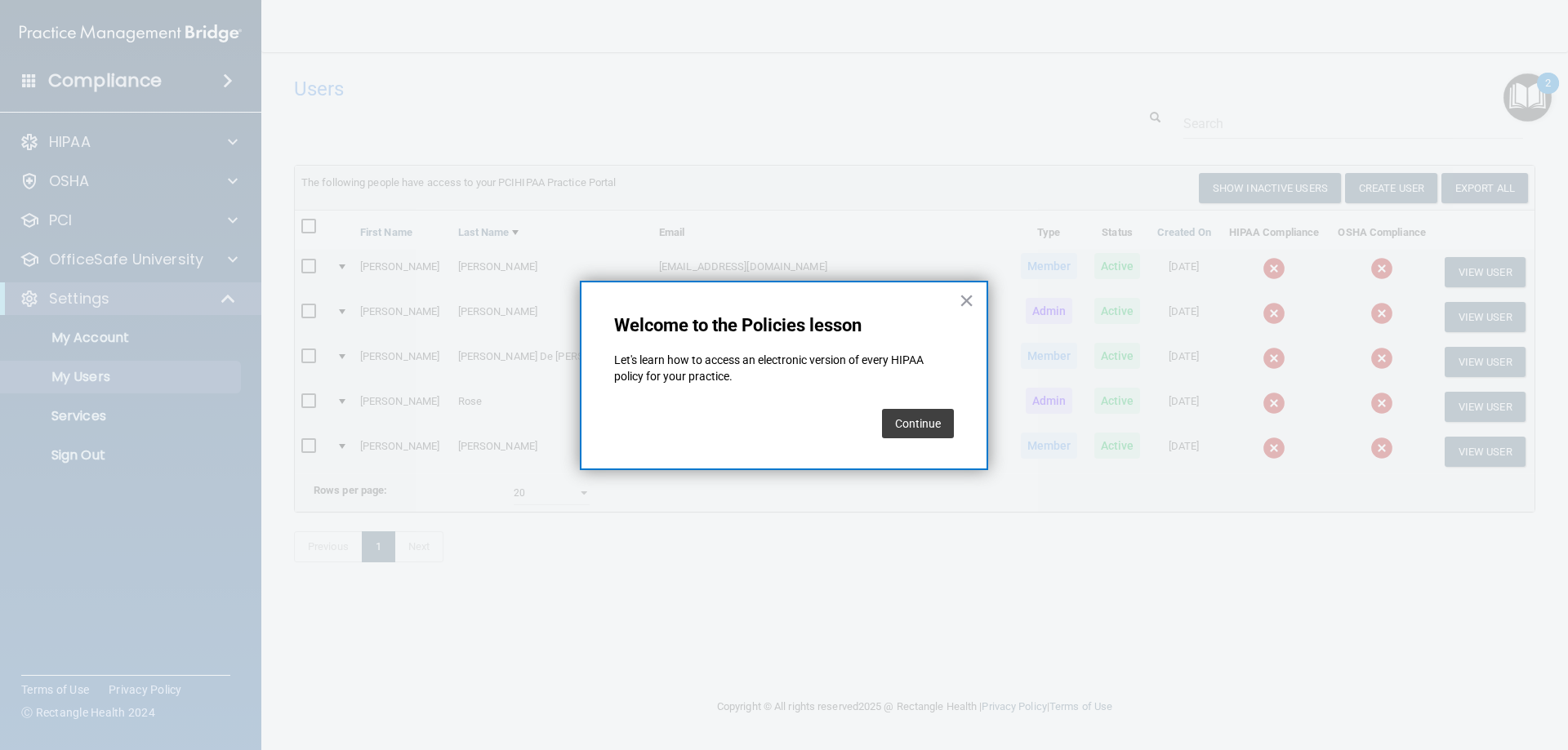
click at [917, 422] on button "Continue" at bounding box center [917, 424] width 72 height 30
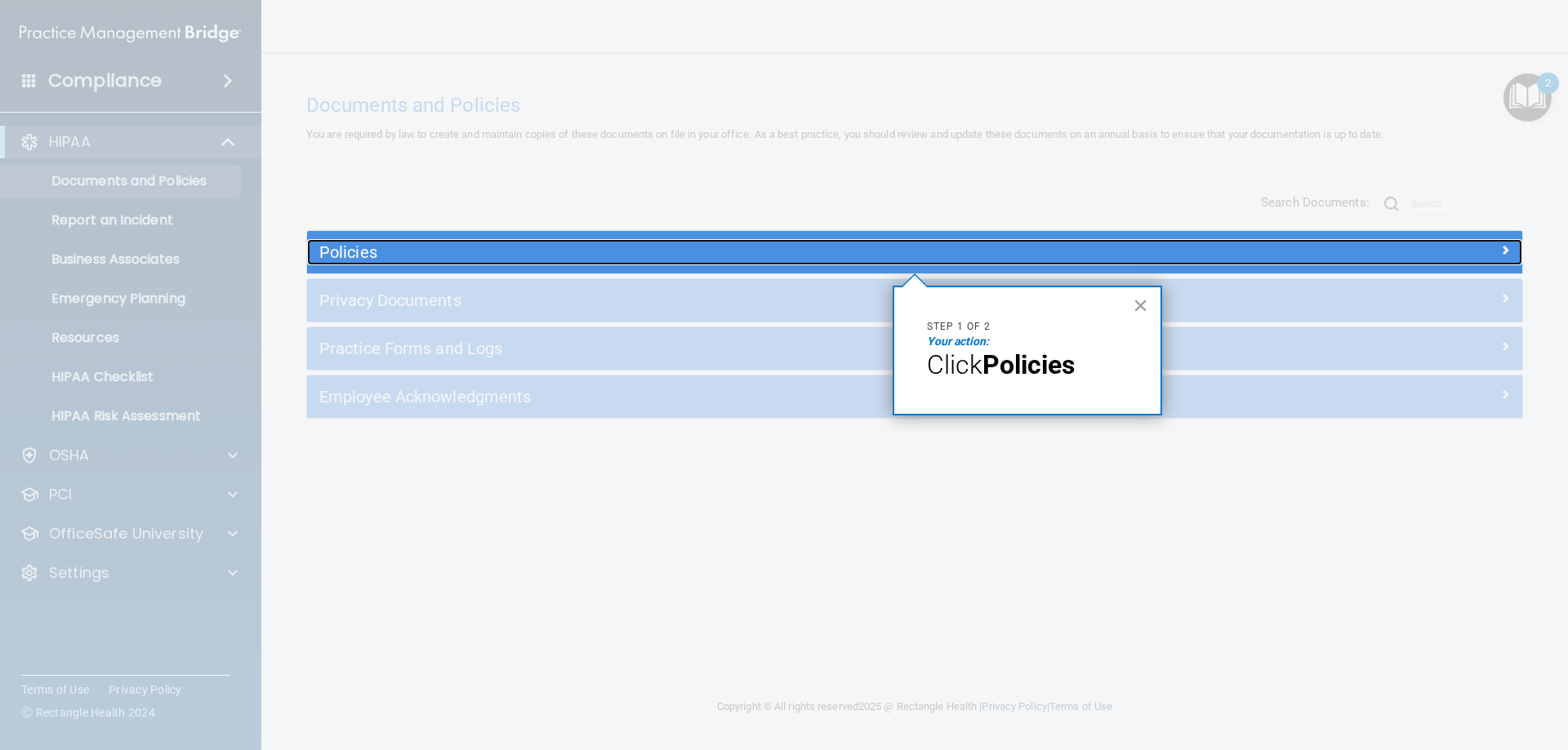
click at [364, 246] on h5 "Policies" at bounding box center [763, 252] width 887 height 18
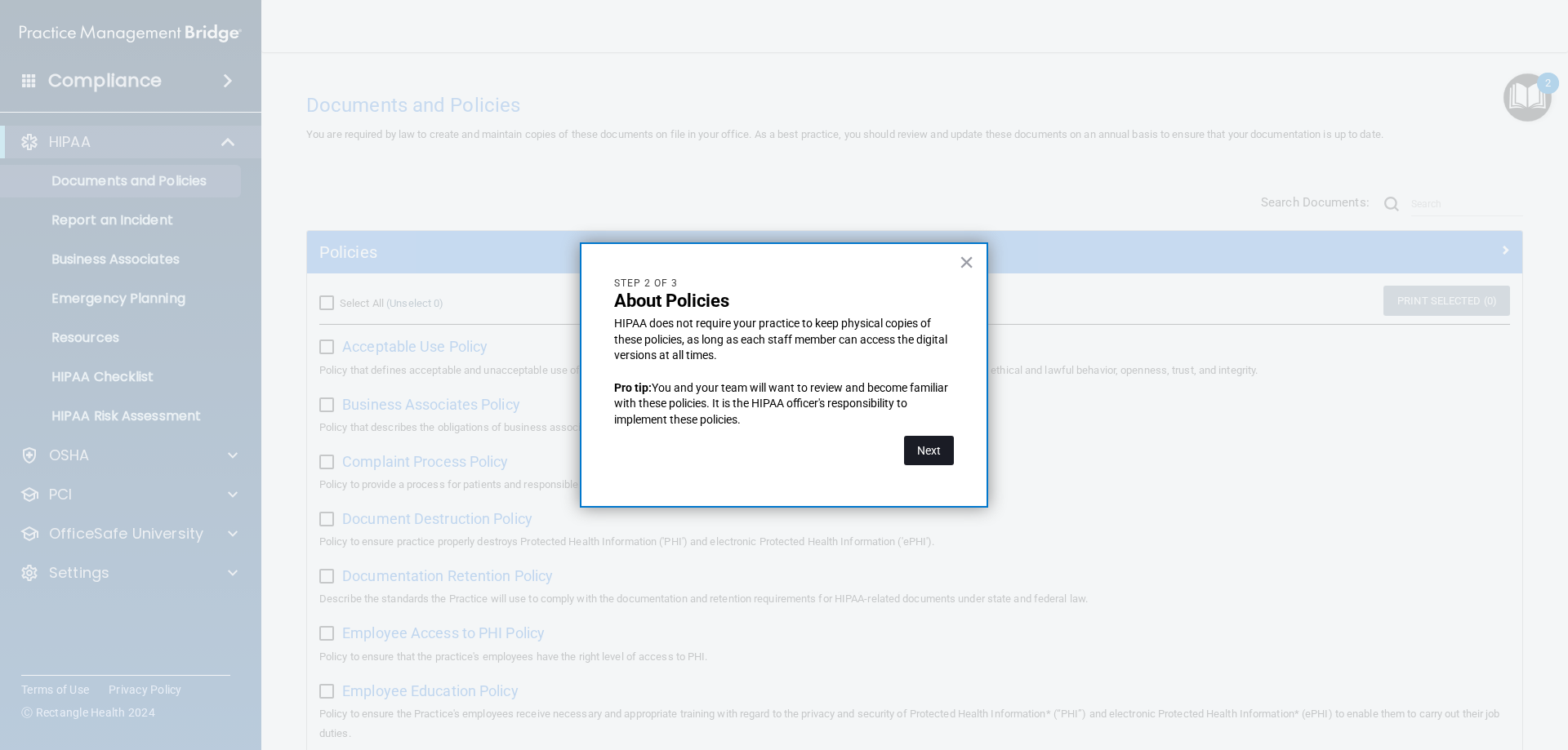
click at [929, 448] on button "Next" at bounding box center [929, 450] width 49 height 30
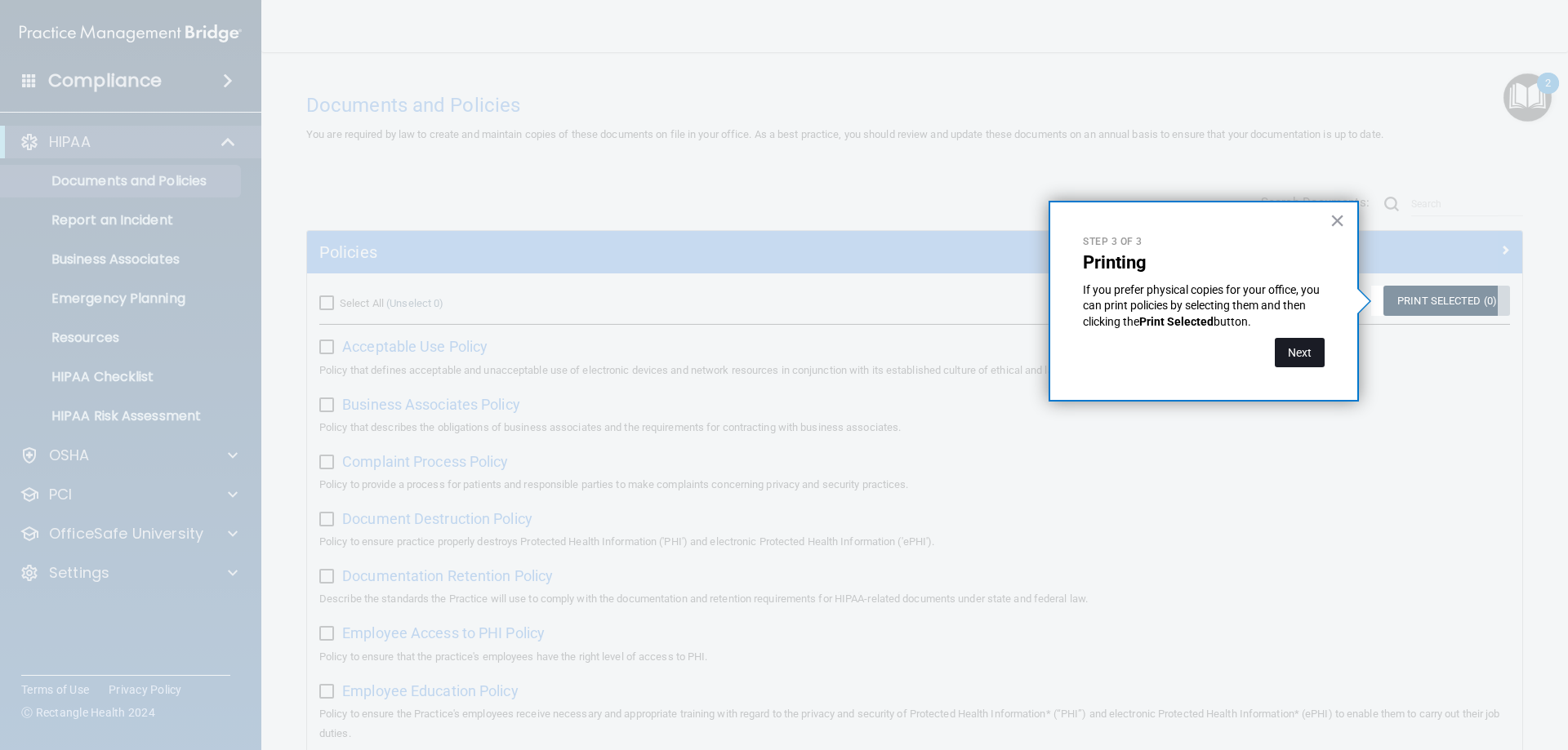
click at [1296, 348] on button "Next" at bounding box center [1300, 352] width 49 height 30
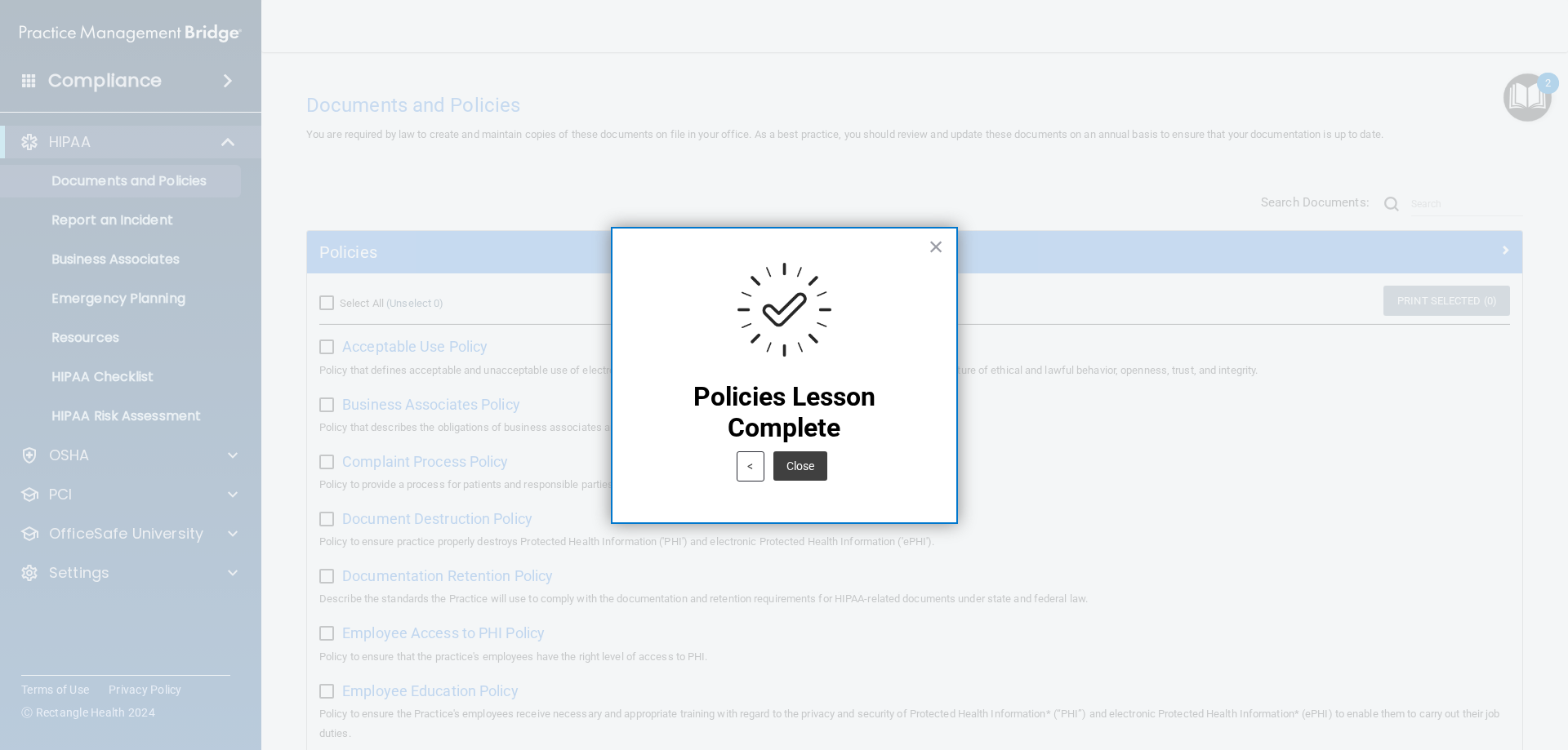
click at [783, 459] on button "Close" at bounding box center [800, 466] width 54 height 30
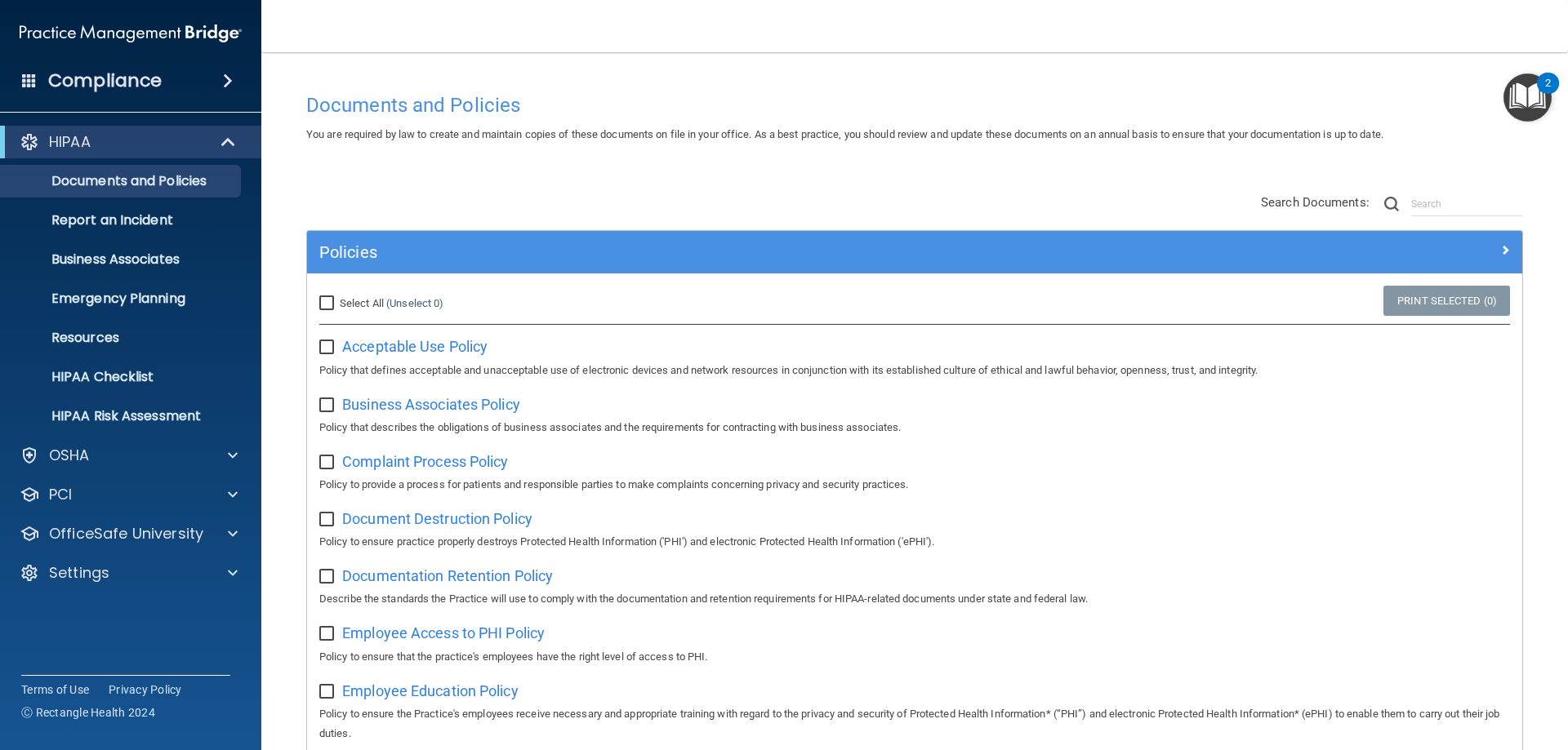
click at [1520, 88] on img "Open Resource Center, 2 new notifications" at bounding box center [1527, 97] width 48 height 48
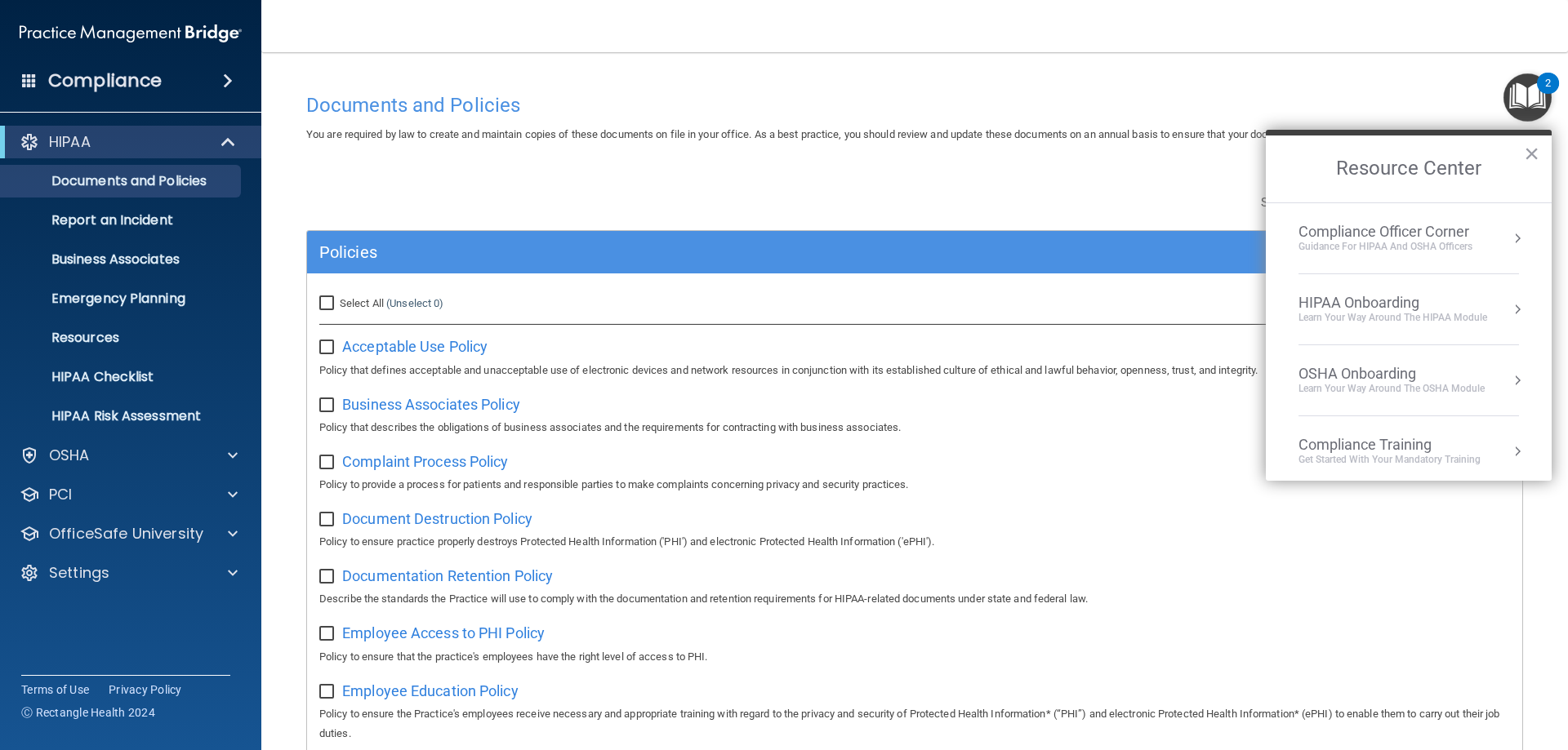
click at [1343, 298] on div "HIPAA Onboarding" at bounding box center [1392, 303] width 189 height 18
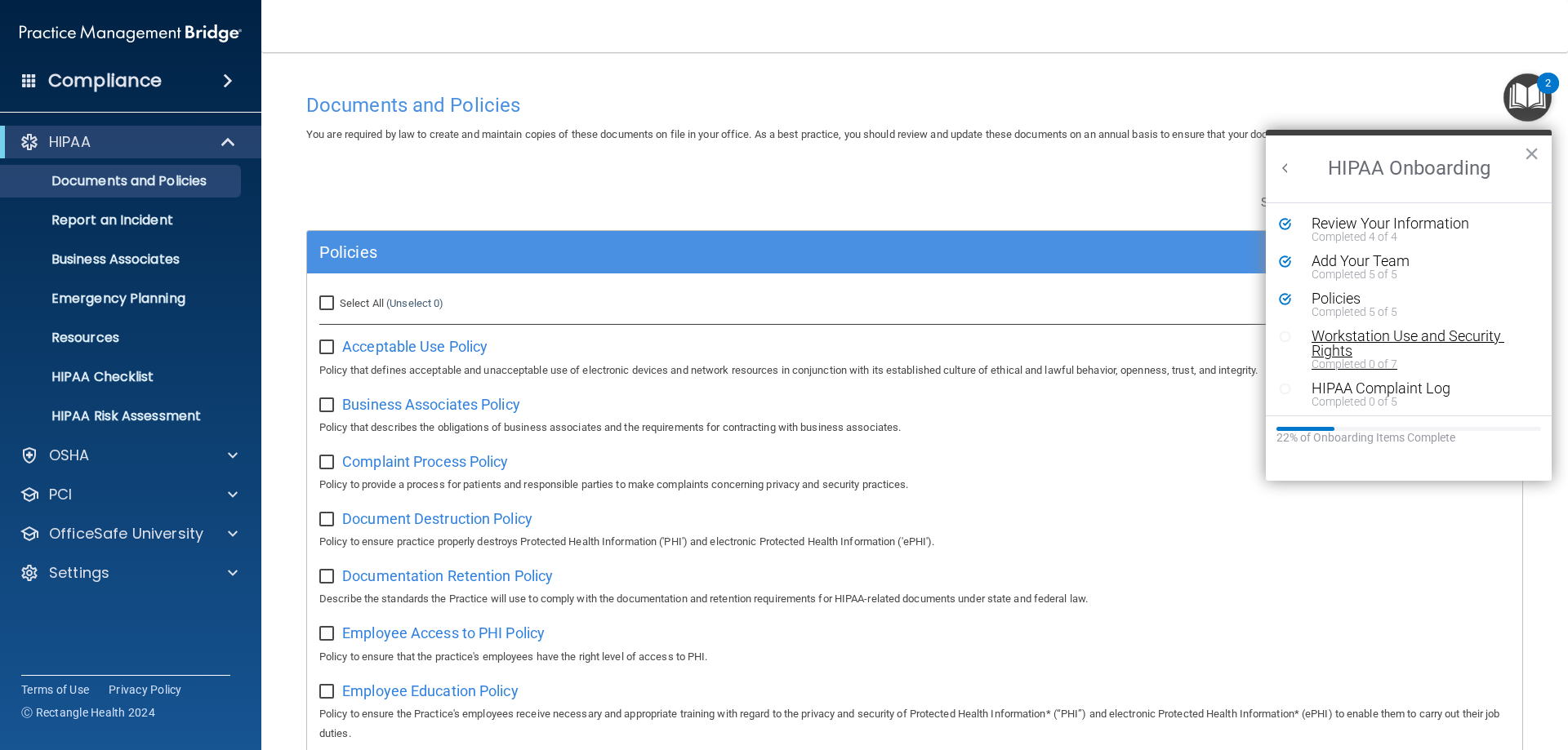
click at [1360, 333] on div "Workstation Use and Security Rights" at bounding box center [1414, 344] width 207 height 30
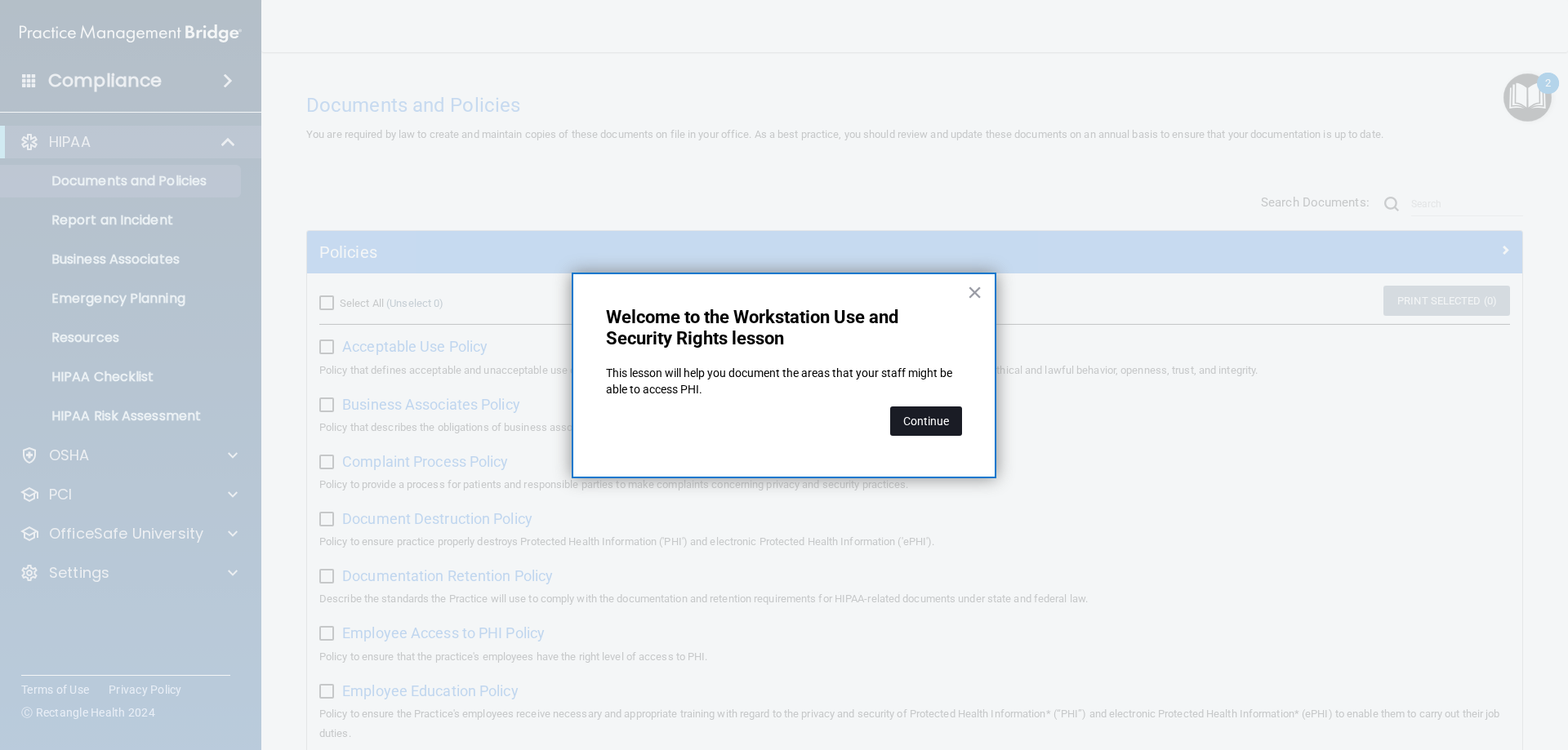
click at [925, 418] on button "Continue" at bounding box center [926, 422] width 72 height 30
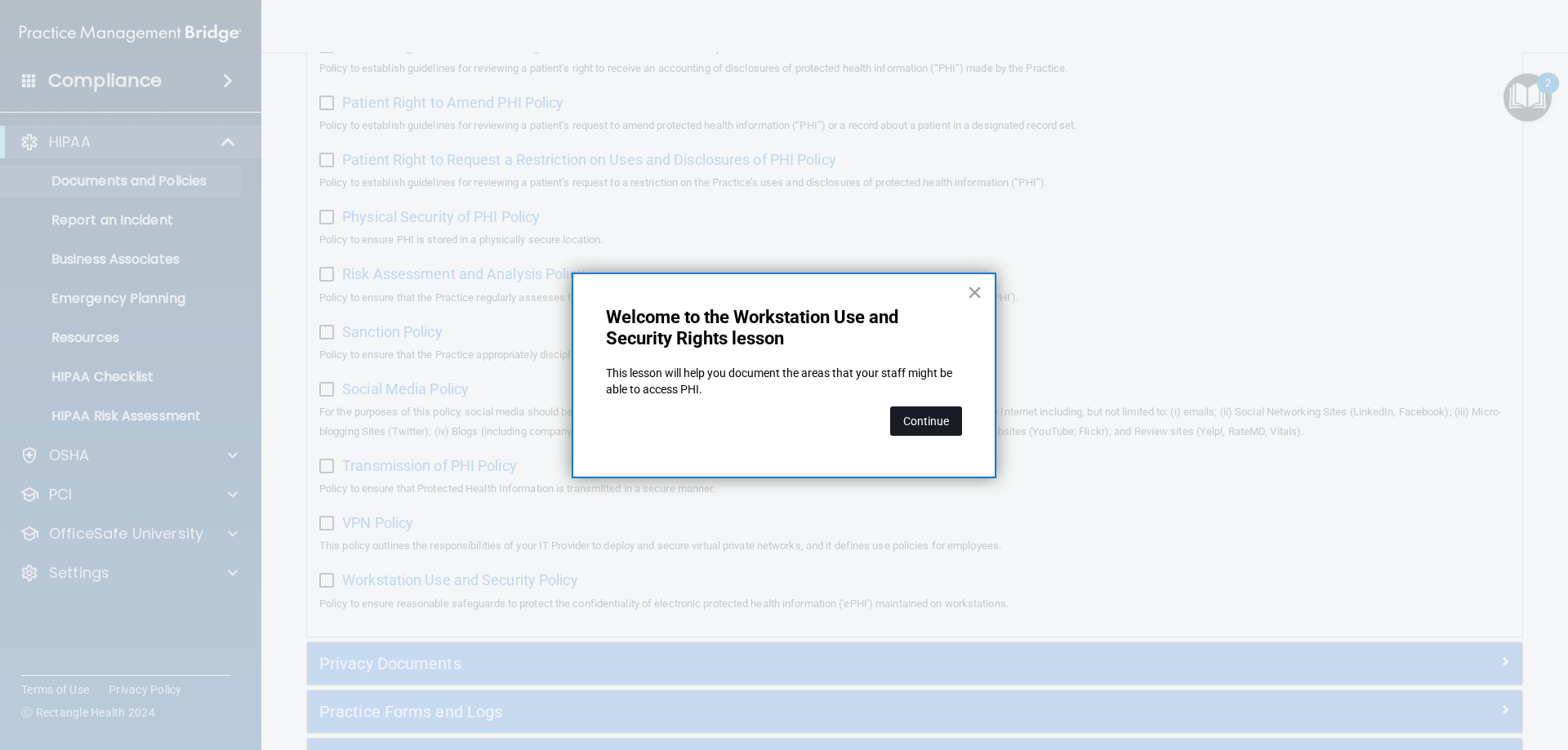
scroll to position [161, 0]
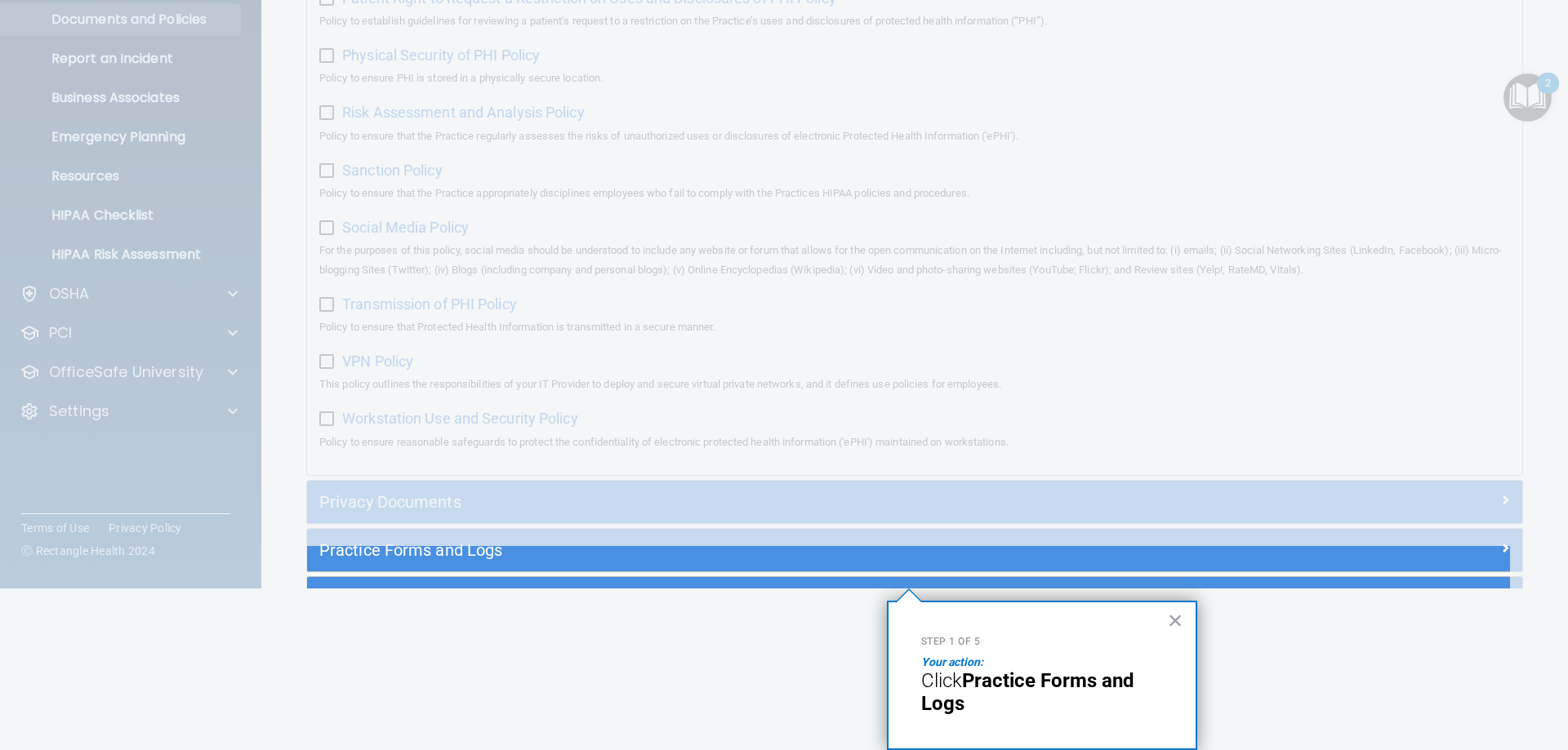
click at [1025, 680] on strong "Practice Forms and Logs" at bounding box center [1029, 692] width 218 height 47
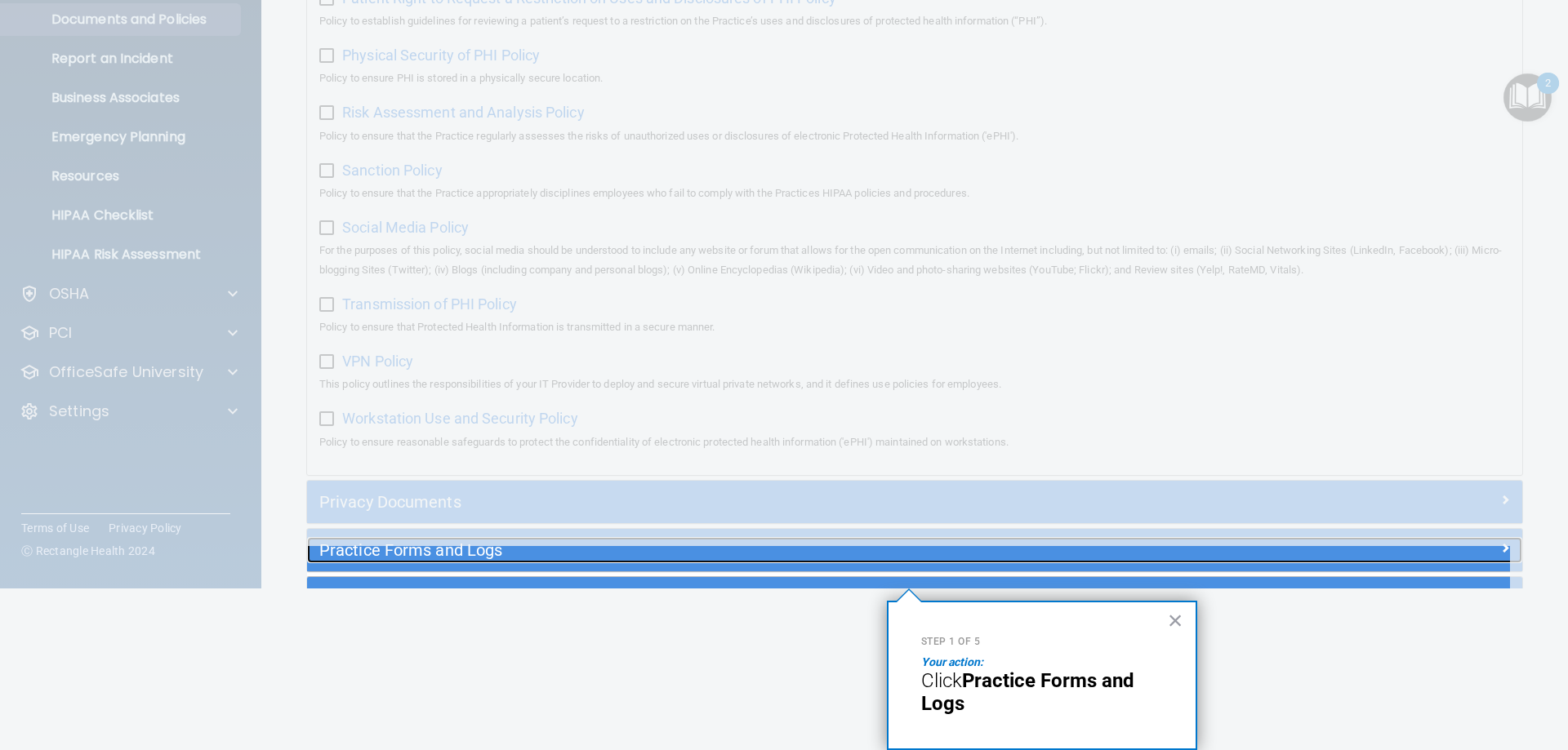
click at [1059, 559] on h5 "Practice Forms and Logs" at bounding box center [763, 550] width 887 height 18
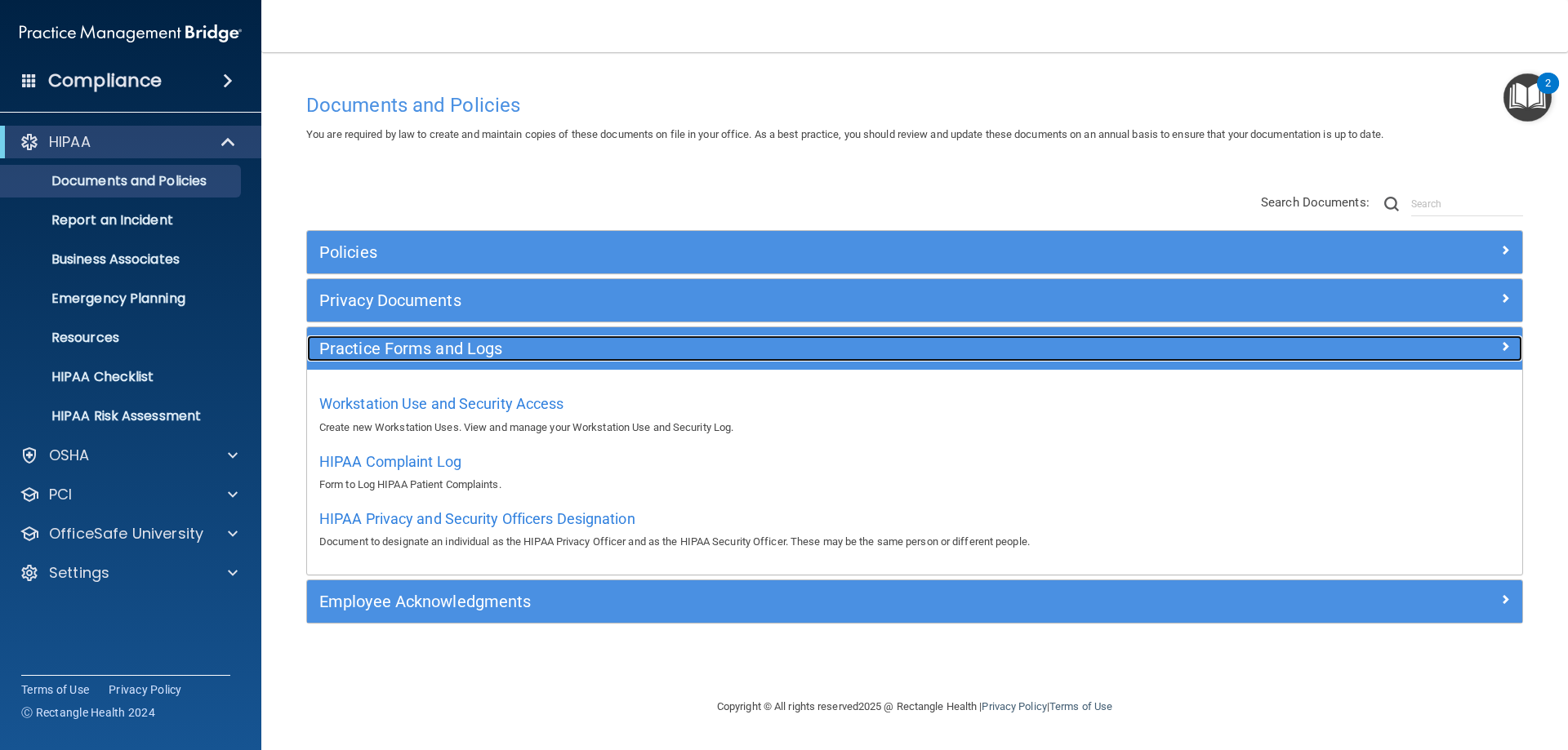
scroll to position [0, 0]
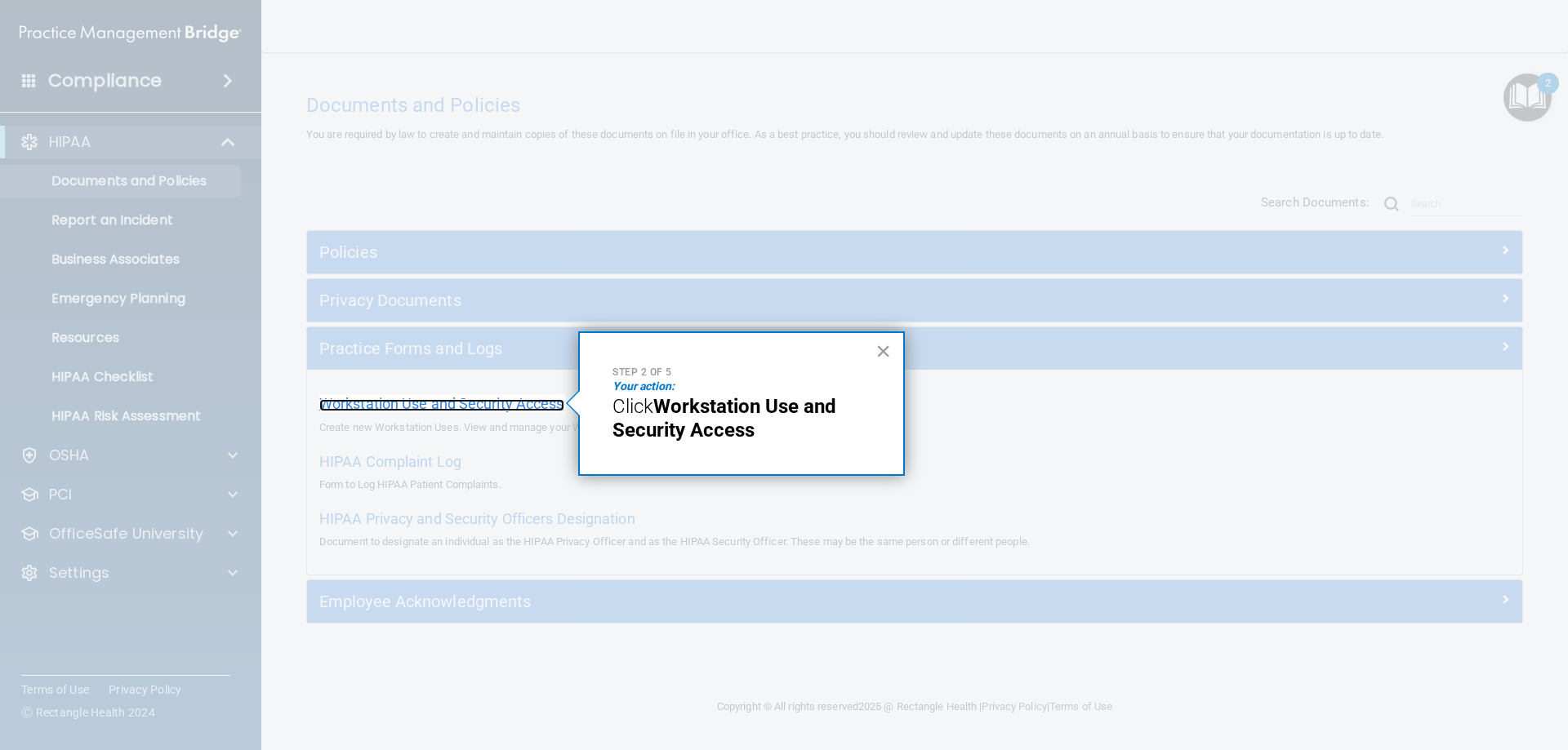
click at [462, 399] on span "Workstation Use and Security Access" at bounding box center [441, 403] width 245 height 17
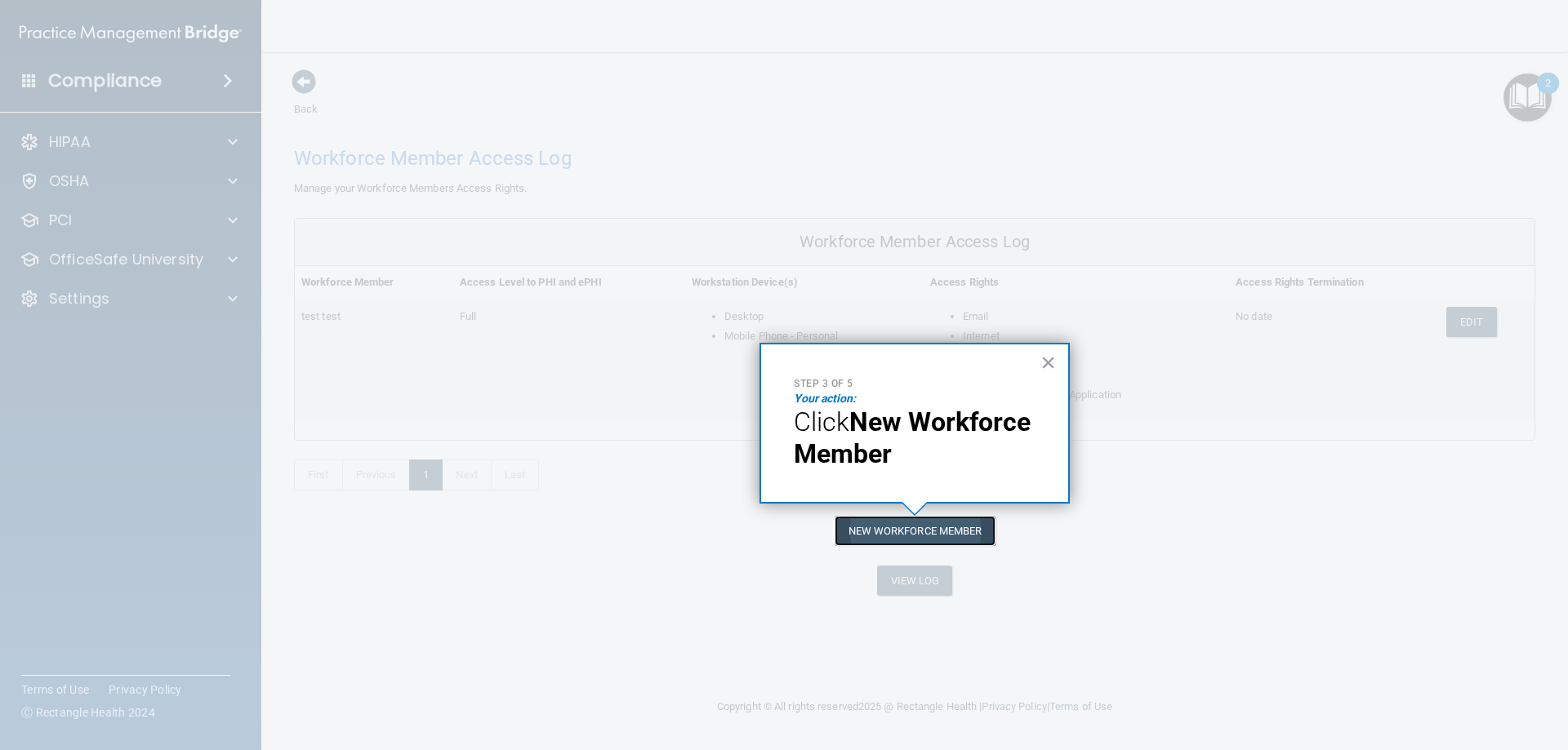
click at [900, 532] on button "New Workforce Member" at bounding box center [914, 531] width 161 height 30
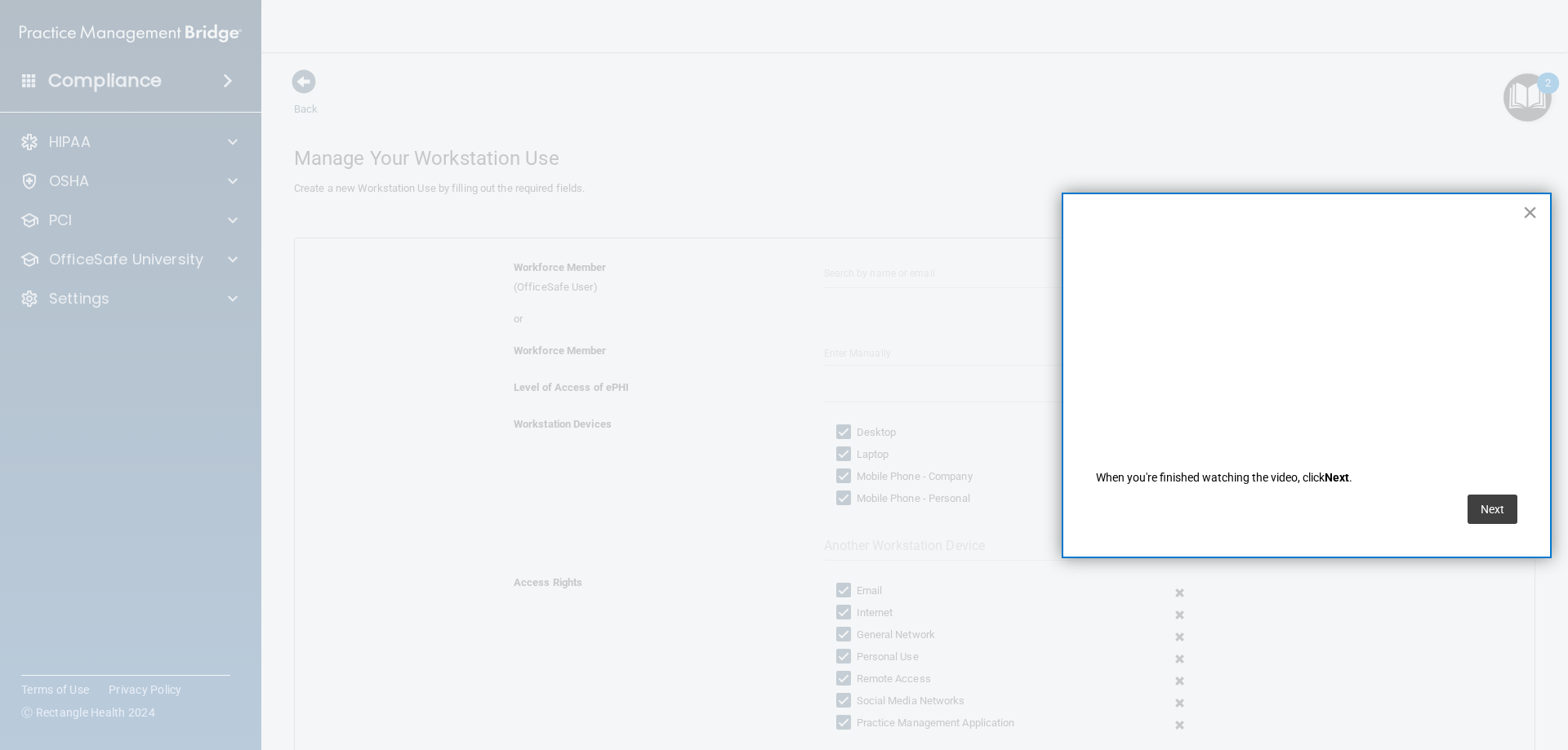
click at [1531, 211] on button "×" at bounding box center [1529, 212] width 16 height 26
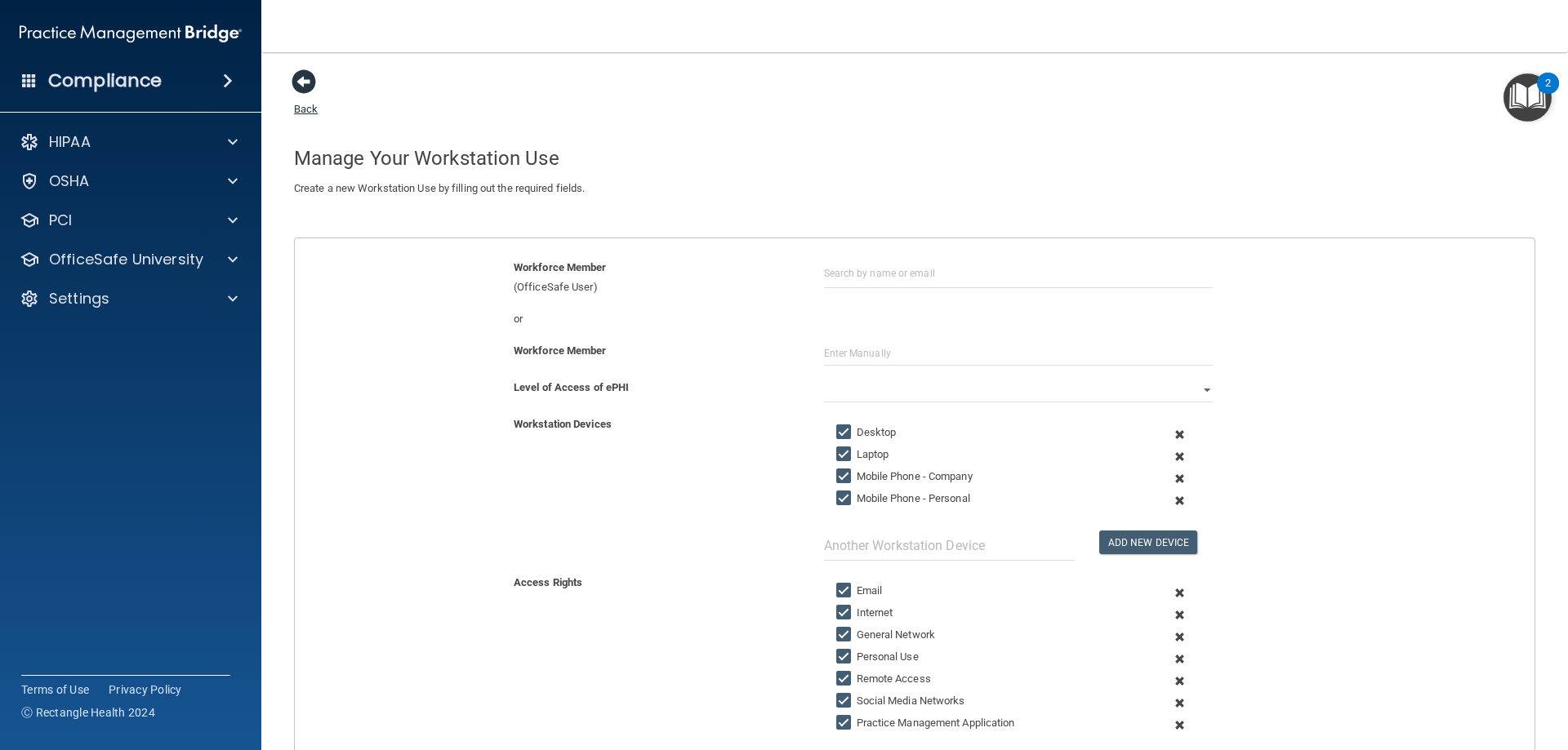
click at [300, 79] on span at bounding box center [304, 82] width 25 height 25
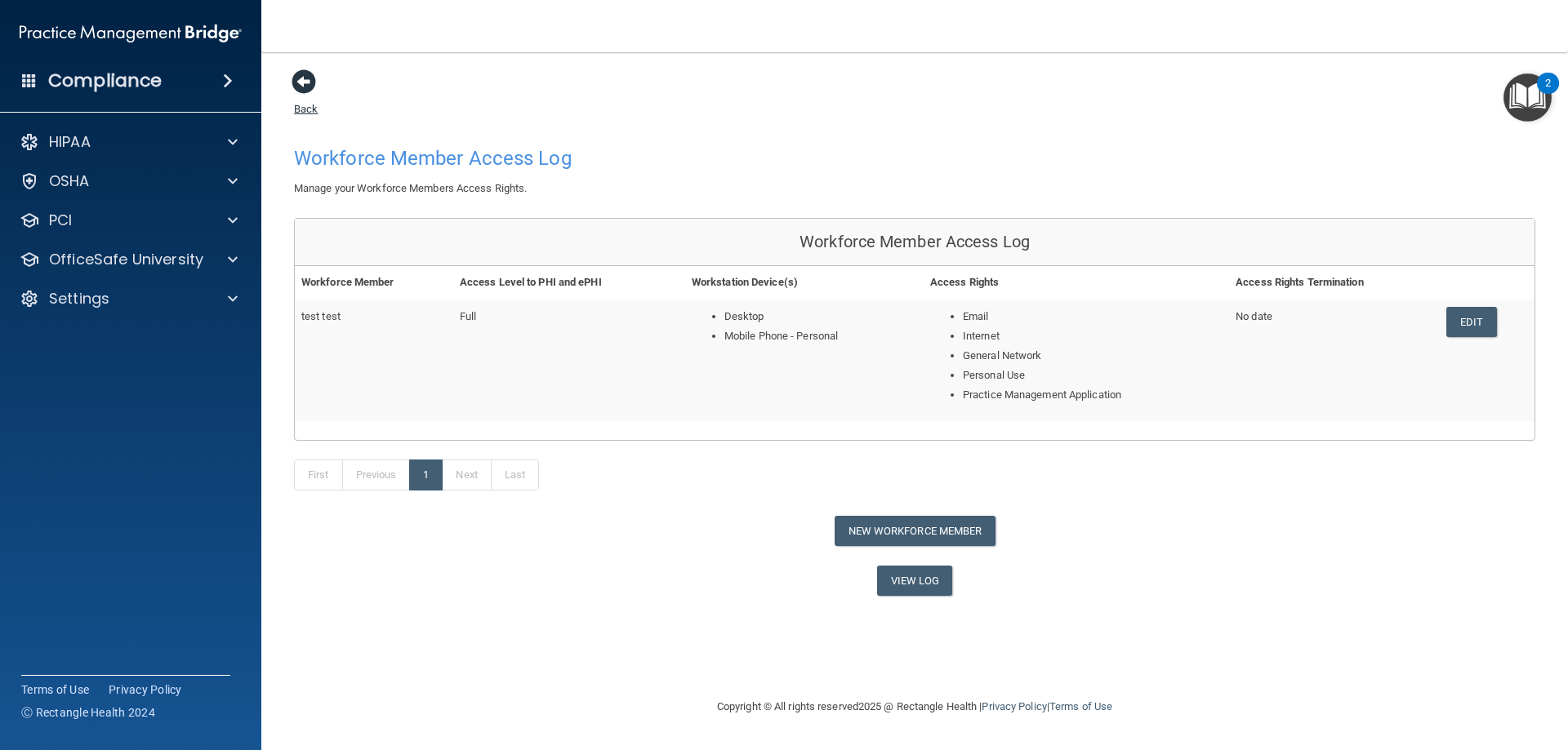
click at [302, 74] on span at bounding box center [304, 82] width 25 height 25
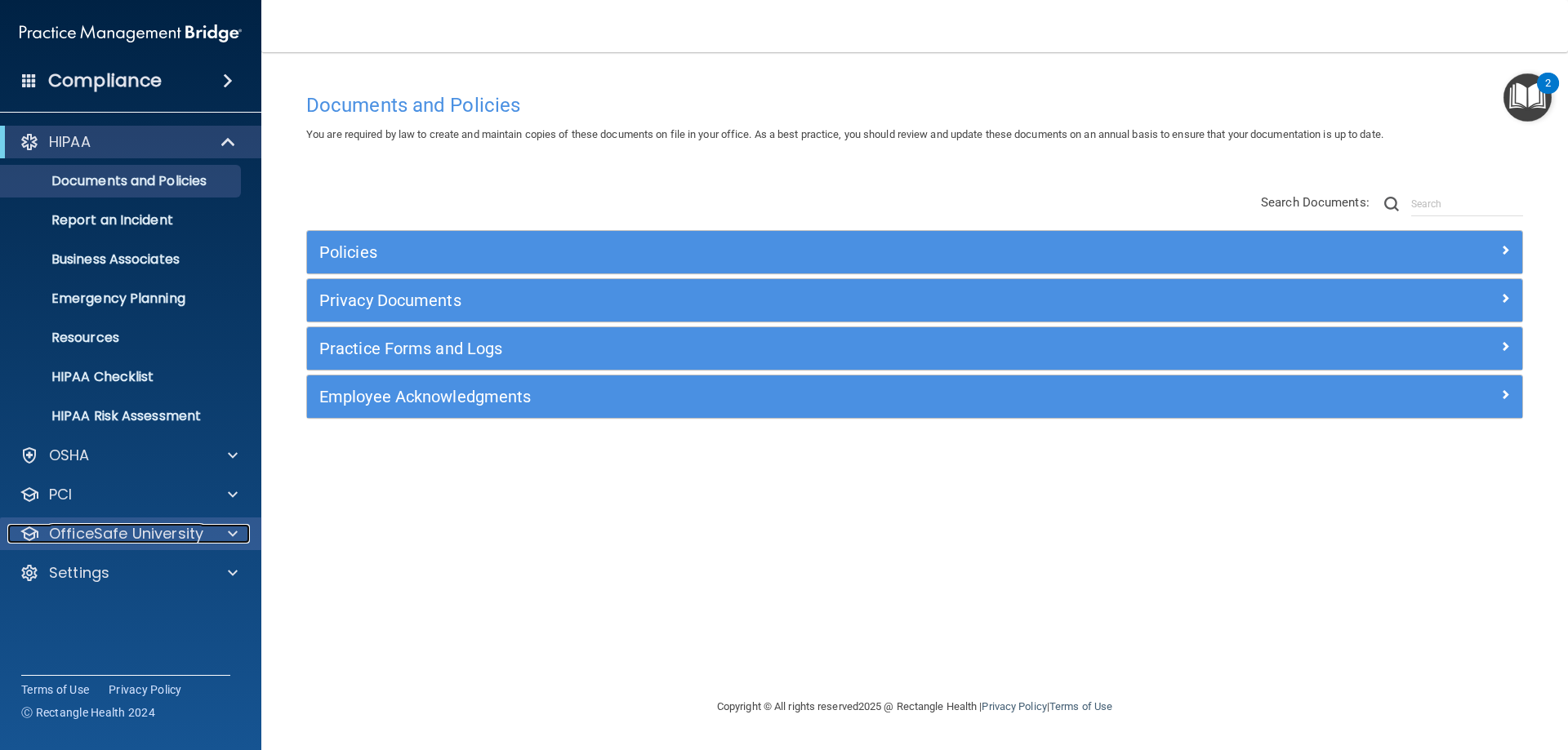
click at [74, 533] on p "OfficeSafe University" at bounding box center [125, 534] width 154 height 20
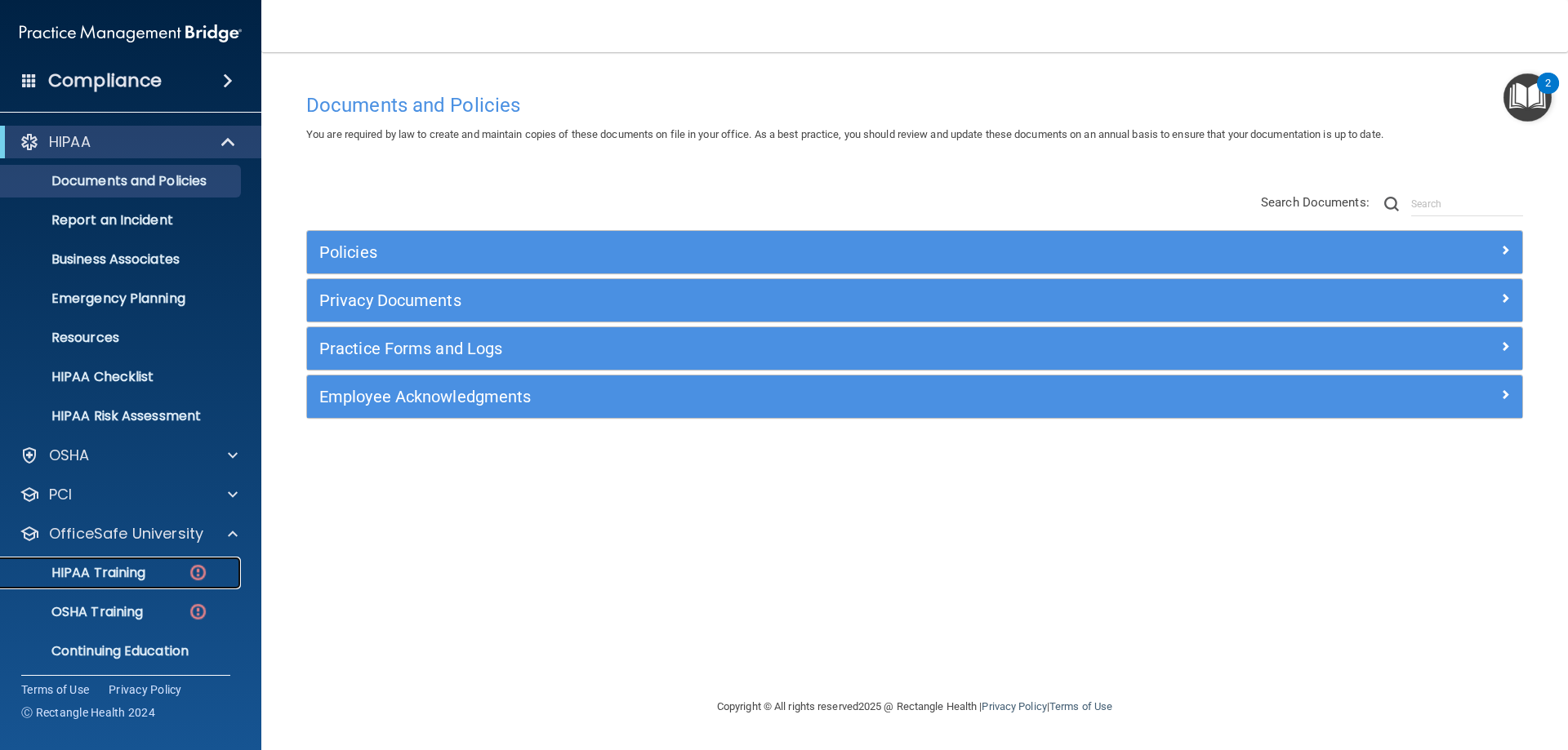
click at [81, 571] on p "HIPAA Training" at bounding box center [78, 573] width 135 height 16
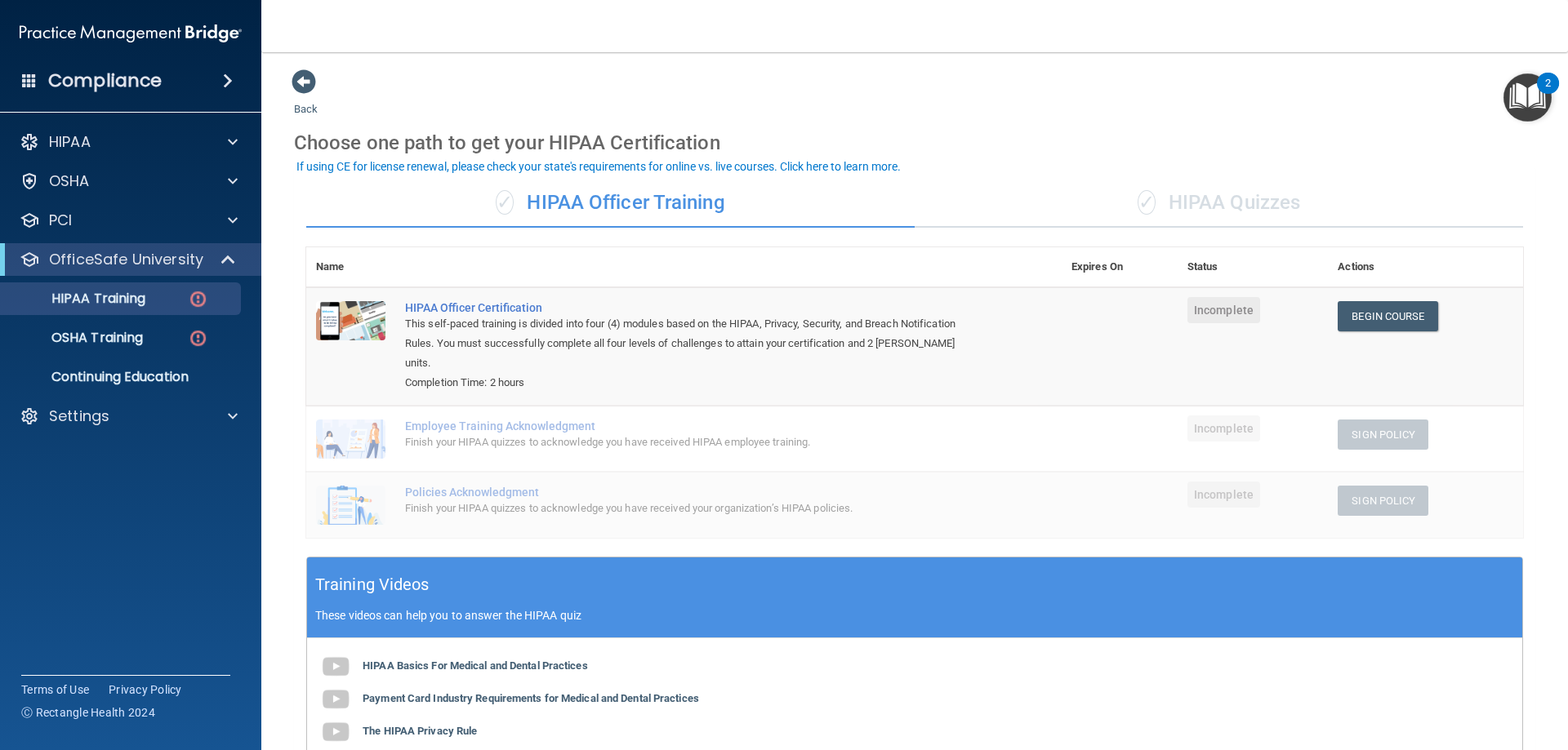
click at [1231, 204] on div "✓ HIPAA Quizzes" at bounding box center [1218, 203] width 609 height 49
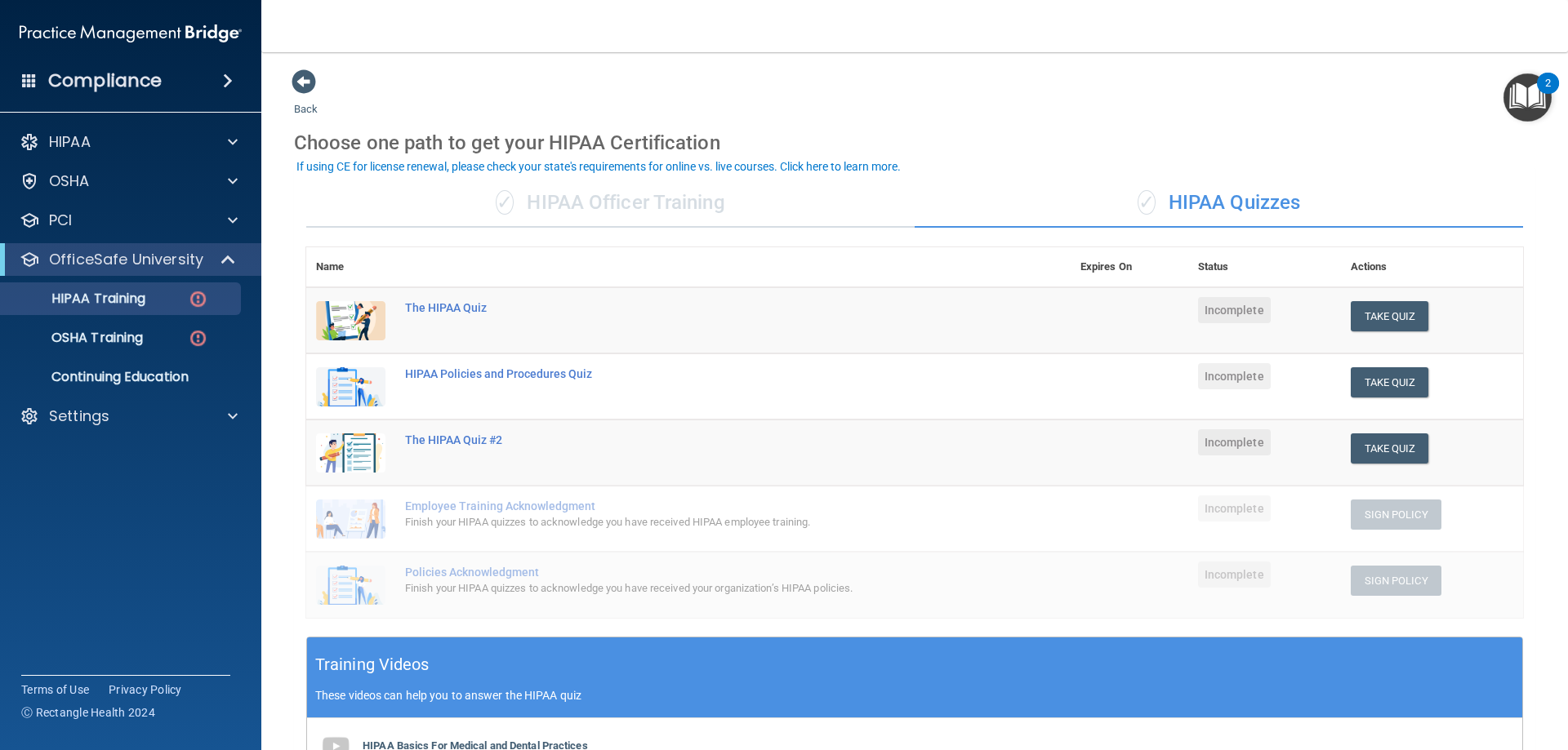
click at [599, 200] on div "✓ HIPAA Officer Training" at bounding box center [610, 203] width 609 height 49
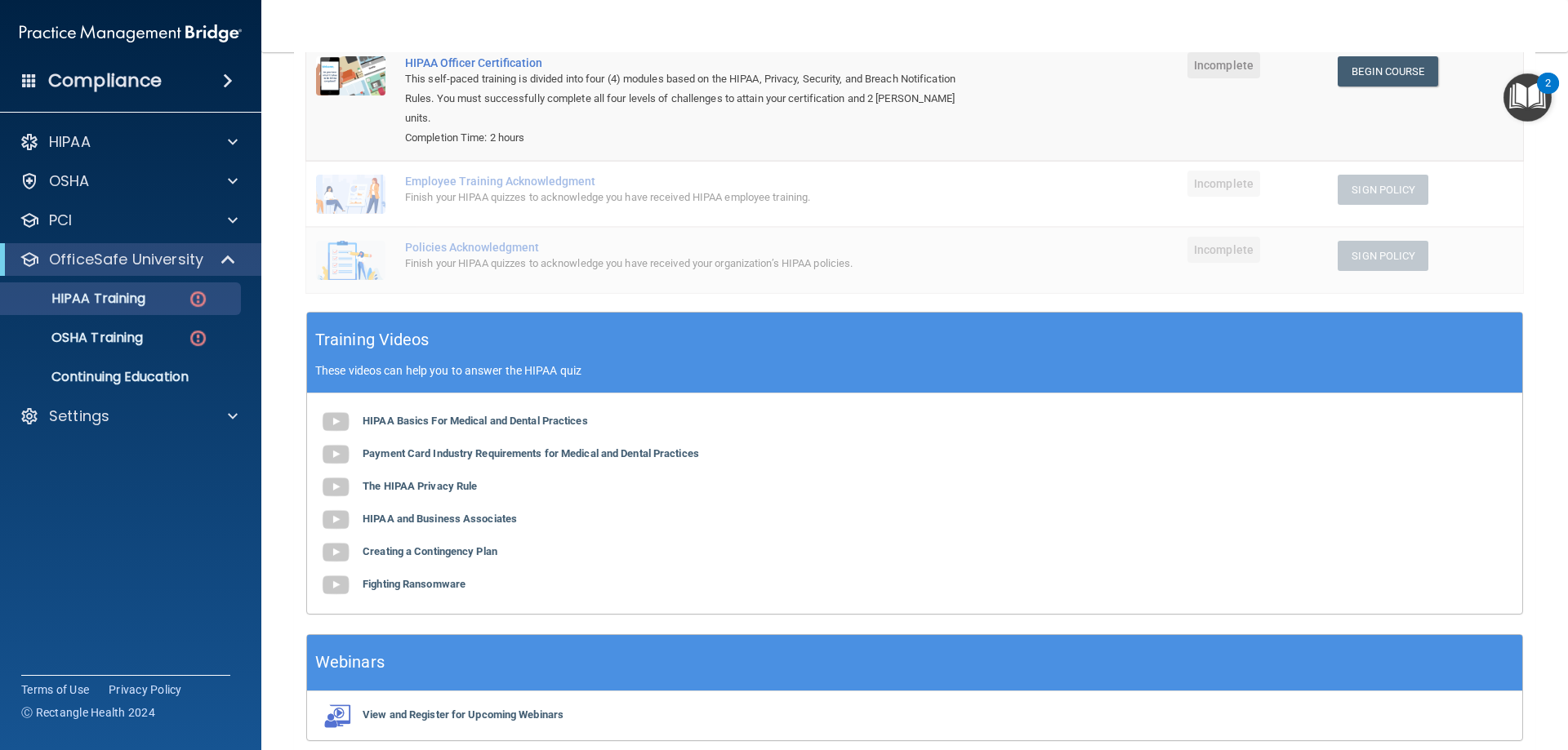
scroll to position [295, 0]
